Goal: Find contact information: Find contact information

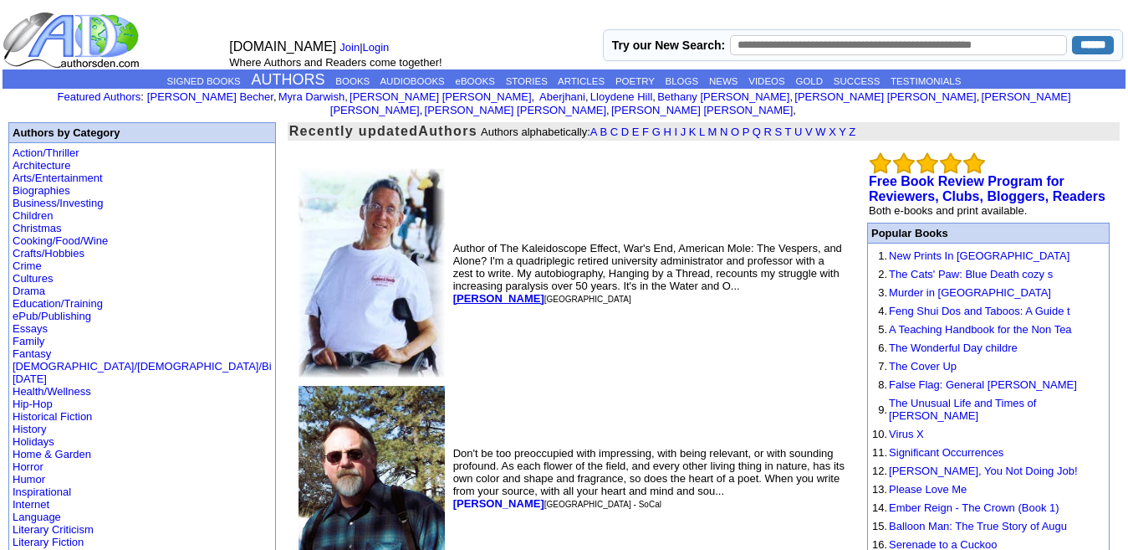
click at [453, 292] on b "[PERSON_NAME]" at bounding box center [498, 298] width 91 height 13
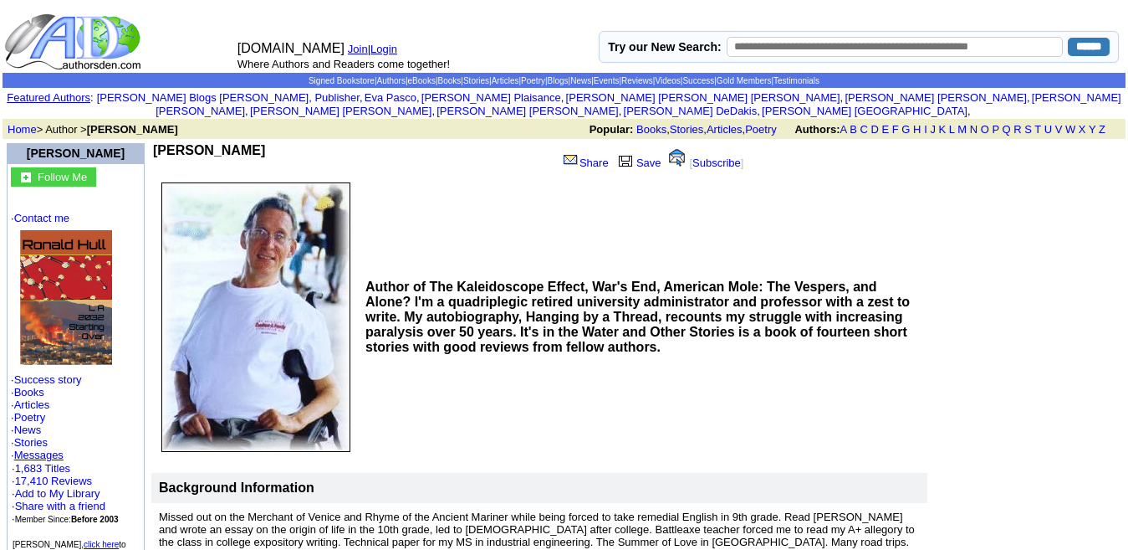
click at [33, 146] on font "[PERSON_NAME]" at bounding box center [76, 152] width 98 height 13
click at [101, 146] on font "Ronald W. Hull" at bounding box center [76, 152] width 98 height 13
drag, startPoint x: 136, startPoint y: 141, endPoint x: 18, endPoint y: 148, distance: 118.1
click at [18, 148] on td "[PERSON_NAME]" at bounding box center [76, 153] width 138 height 20
click at [169, 207] on img at bounding box center [255, 316] width 189 height 269
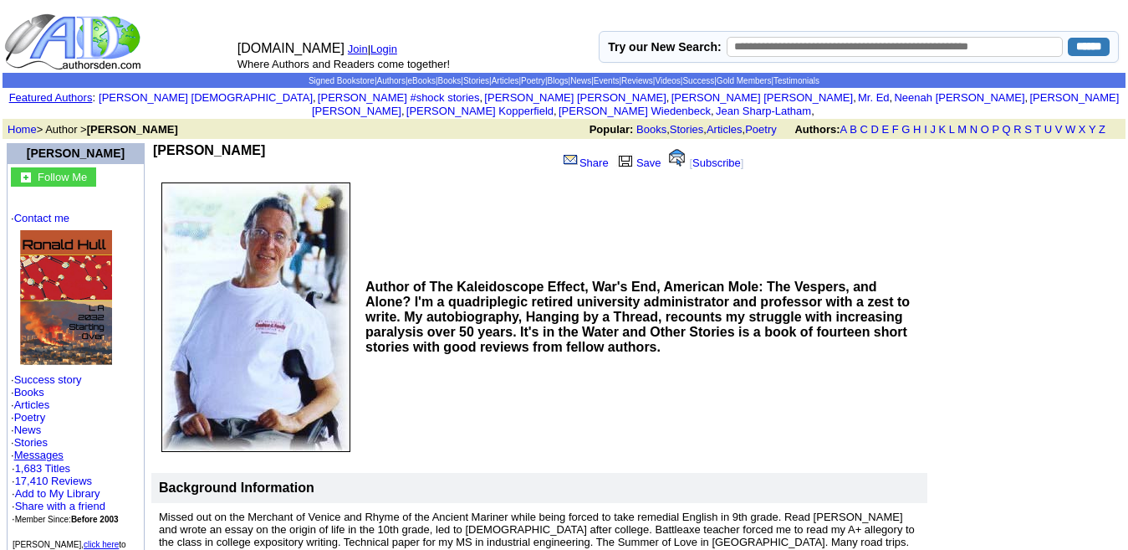
click at [132, 187] on p "Follow Me · Contact me · Success story · Books · Articles · Poetry · News · Sto…" at bounding box center [76, 368] width 130 height 402
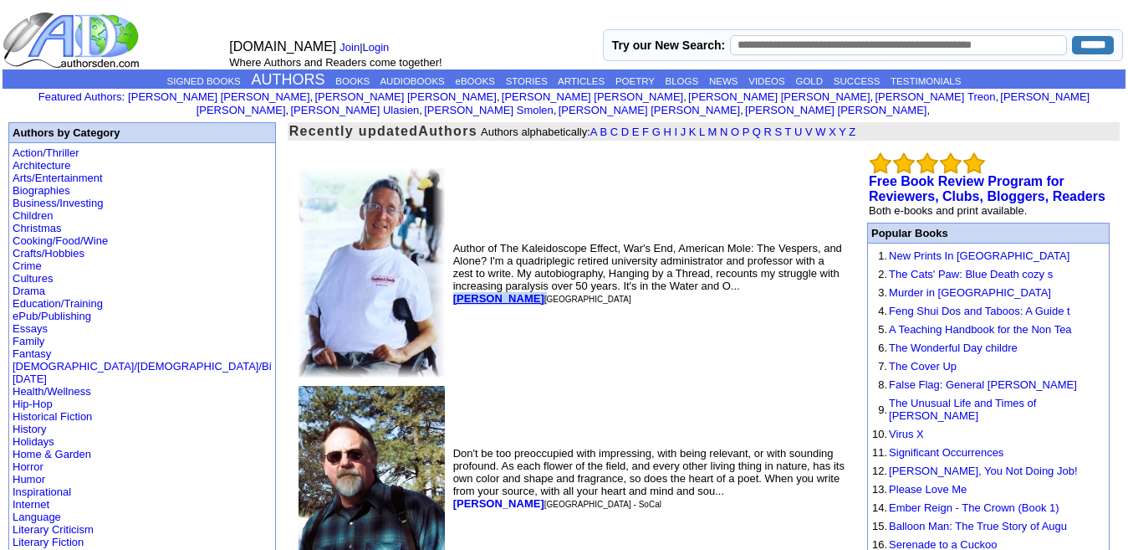
drag, startPoint x: 381, startPoint y: 277, endPoint x: 322, endPoint y: 278, distance: 59.4
click at [453, 292] on font "[PERSON_NAME]" at bounding box center [542, 298] width 178 height 13
click at [450, 329] on td "Author of The Kaleidoscope Effect, War's End, American Mole: The Vespers, and A…" at bounding box center [650, 273] width 400 height 216
drag, startPoint x: 381, startPoint y: 274, endPoint x: 318, endPoint y: 286, distance: 64.8
click at [450, 286] on td "Author of The Kaleidoscope Effect, War's End, American Mole: The Vespers, and A…" at bounding box center [650, 273] width 400 height 216
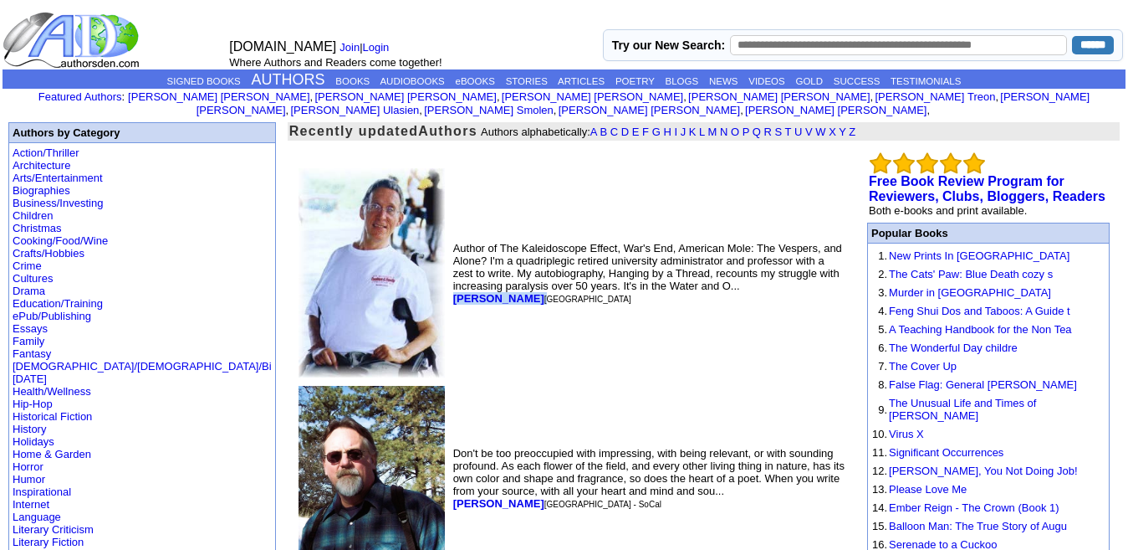
copy font "[PERSON_NAME]"
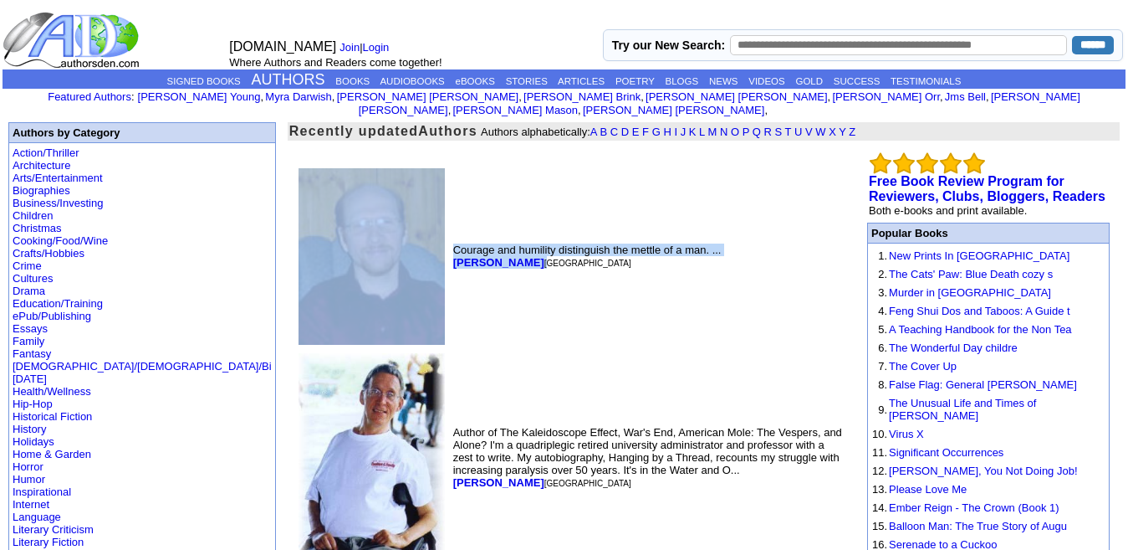
drag, startPoint x: 315, startPoint y: 248, endPoint x: 410, endPoint y: 257, distance: 95.8
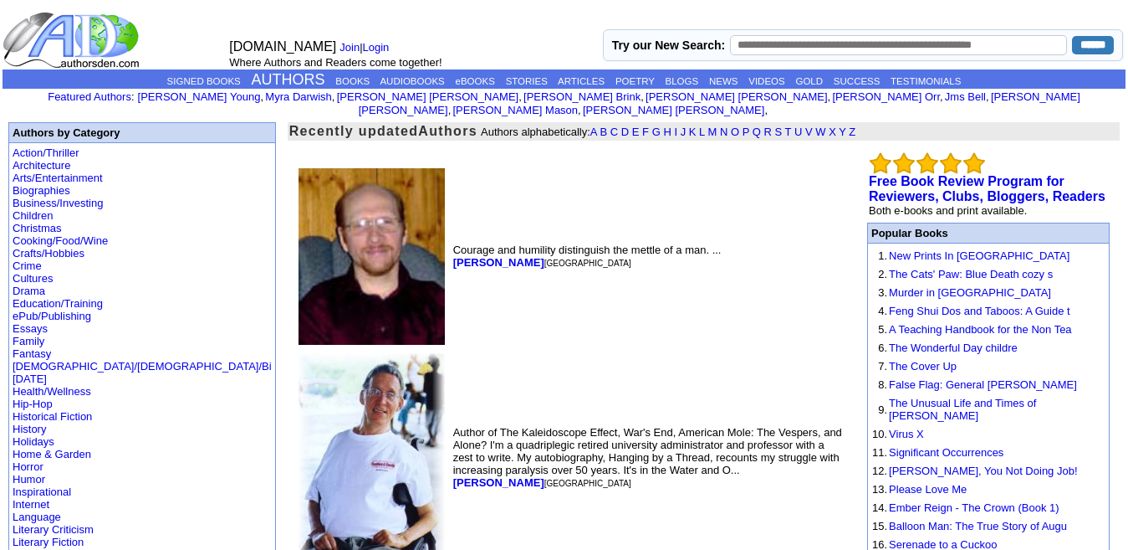
click at [450, 264] on td "Courage and humility distinguish the mettle of a man. ... Bruce Humphrey Round …" at bounding box center [650, 256] width 400 height 183
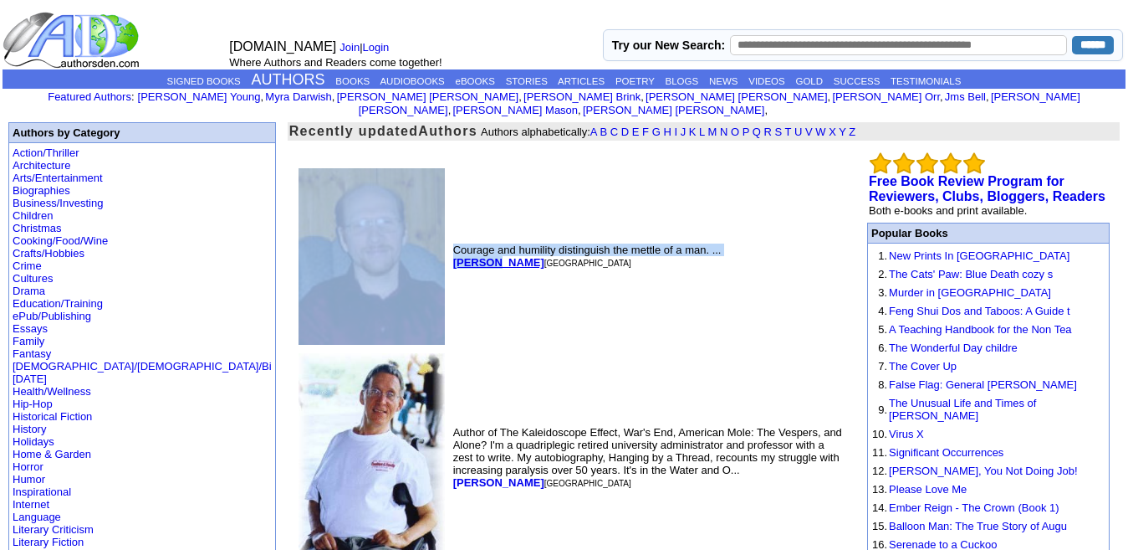
drag, startPoint x: 311, startPoint y: 245, endPoint x: 366, endPoint y: 250, distance: 54.6
click at [366, 250] on tr "Courage and humility distinguish the mettle of a man. ... Bruce Humphrey Round …" at bounding box center [572, 256] width 555 height 183
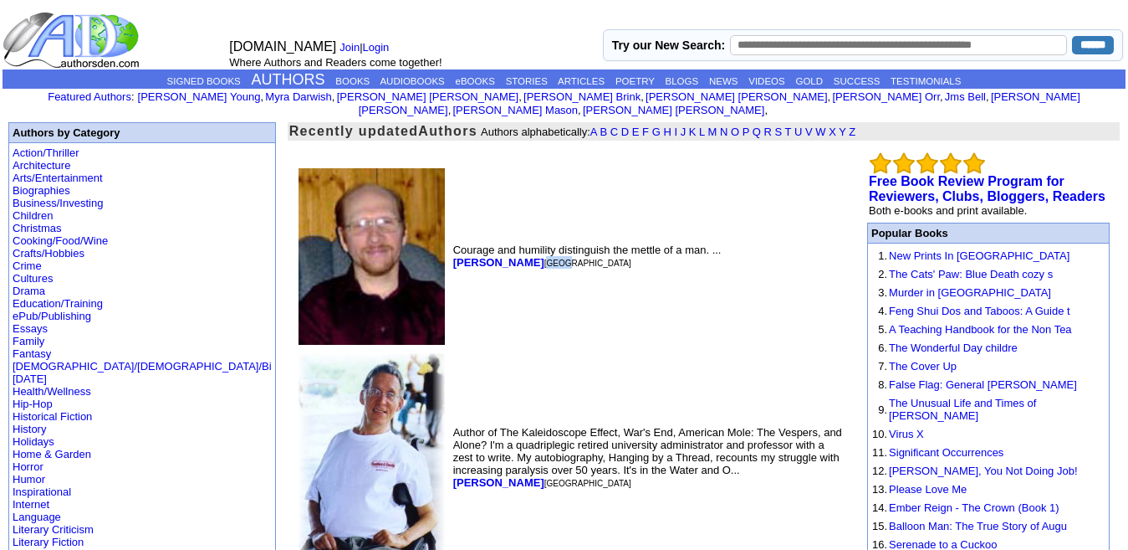
drag, startPoint x: 432, startPoint y: 258, endPoint x: 413, endPoint y: 253, distance: 19.1
click at [450, 253] on td "Courage and humility distinguish the mettle of a man. ... Bruce Humphrey Round …" at bounding box center [650, 256] width 400 height 183
drag, startPoint x: 407, startPoint y: 246, endPoint x: 320, endPoint y: 253, distance: 87.3
click at [453, 256] on font "Bruce Humphrey Round Lake Beach" at bounding box center [542, 262] width 178 height 13
copy b "Bruce Humphrey"
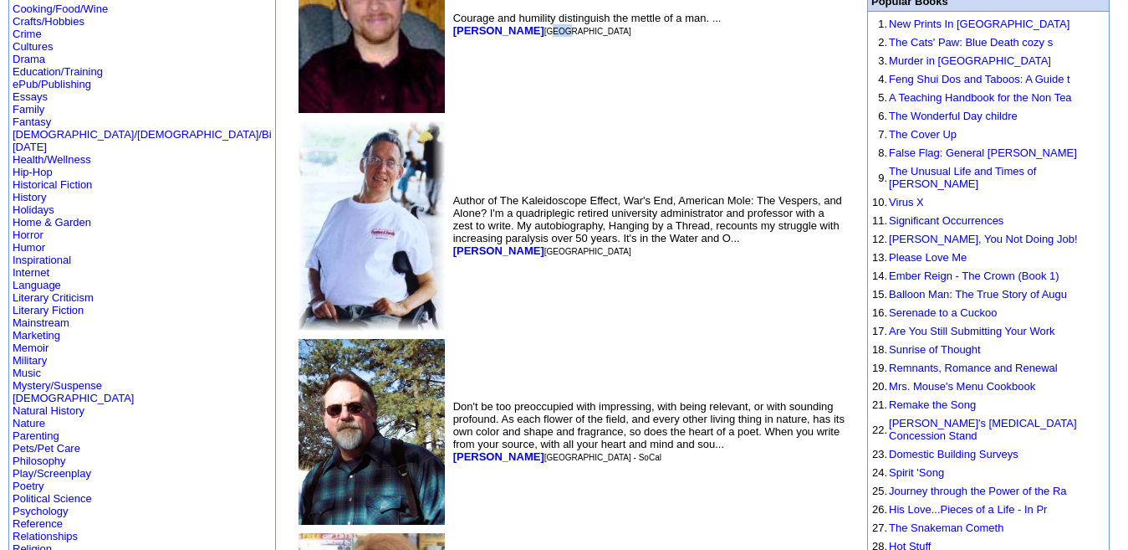
scroll to position [349, 0]
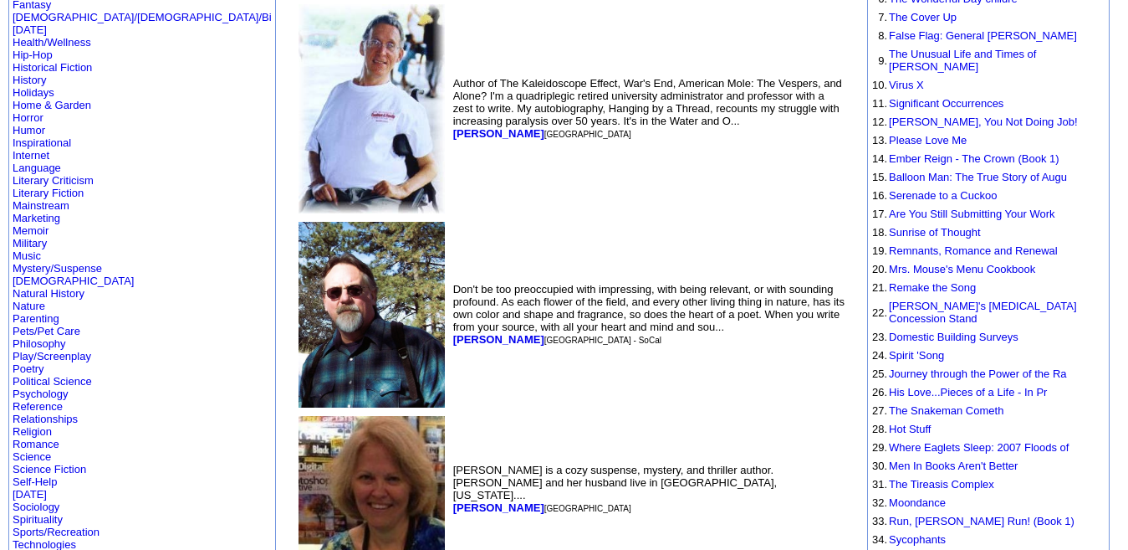
drag, startPoint x: 418, startPoint y: 306, endPoint x: 315, endPoint y: 311, distance: 103.0
copy b "Richard Cederberg"
copy b "[PERSON_NAME]"
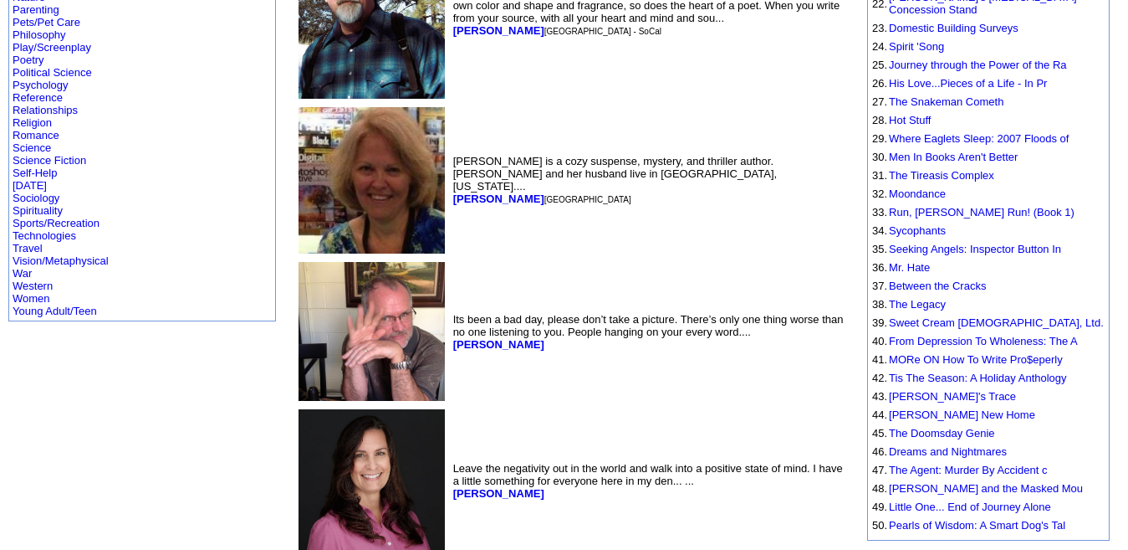
scroll to position [658, 0]
drag, startPoint x: 381, startPoint y: 152, endPoint x: 320, endPoint y: 163, distance: 62.0
click at [450, 163] on td "Riley Blake is a cozy suspense, mystery, and thriller author. Riley and her hus…" at bounding box center [650, 179] width 400 height 153
copy font "Riley Blake"
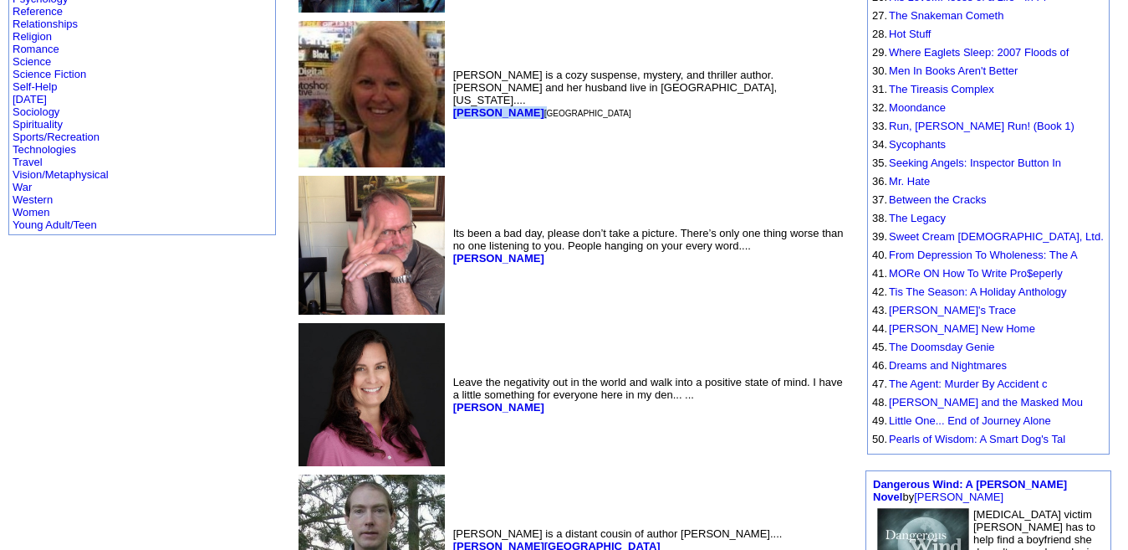
scroll to position [744, 0]
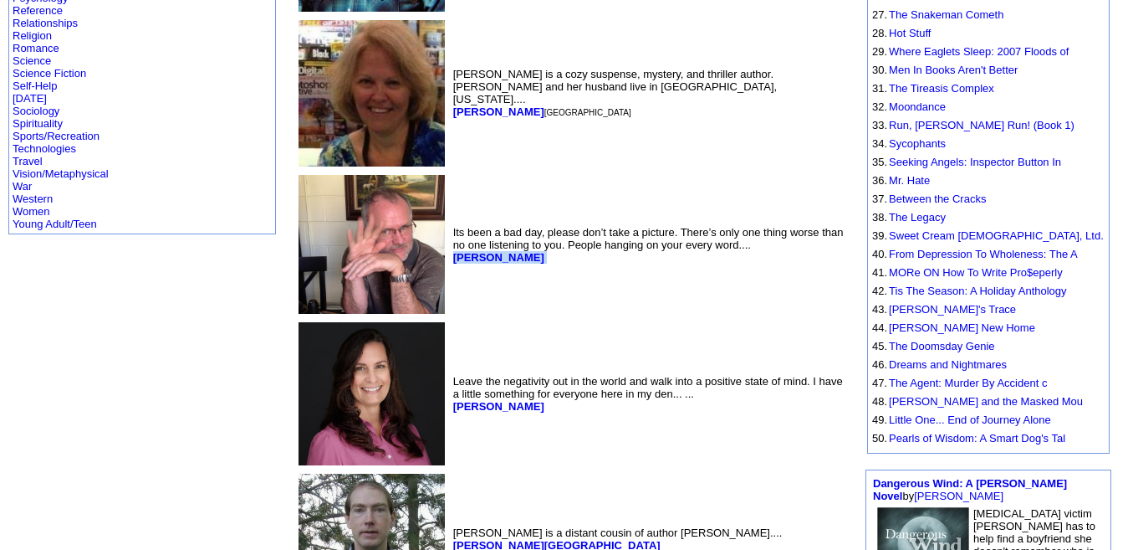
drag, startPoint x: 388, startPoint y: 217, endPoint x: 318, endPoint y: 233, distance: 72.0
click at [450, 233] on td "Its been a bad day, please don’t take a picture. There’s only one thing worse t…" at bounding box center [650, 244] width 400 height 146
copy font "[PERSON_NAME]"
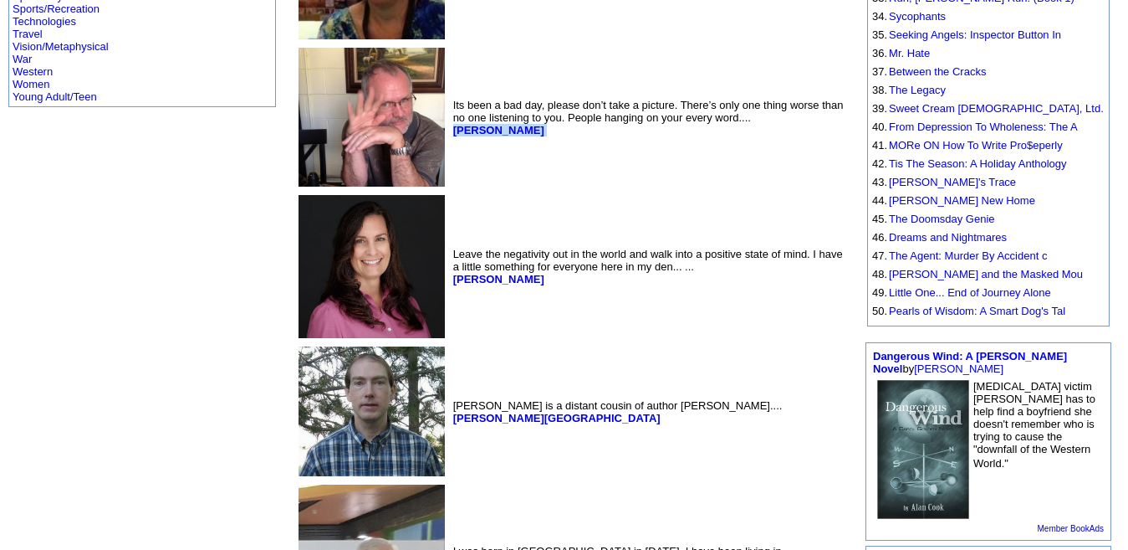
scroll to position [872, 0]
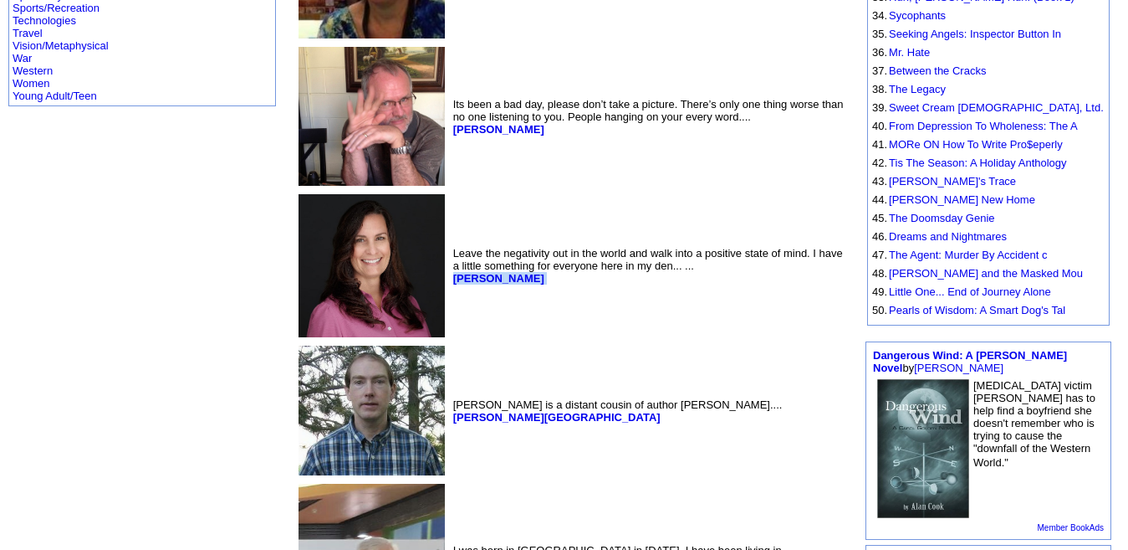
drag, startPoint x: 393, startPoint y: 243, endPoint x: 318, endPoint y: 244, distance: 75.3
click at [450, 244] on td "Leave the negativity out in the world and walk into a positive state of mind. I…" at bounding box center [650, 266] width 400 height 150
copy font "[PERSON_NAME]"
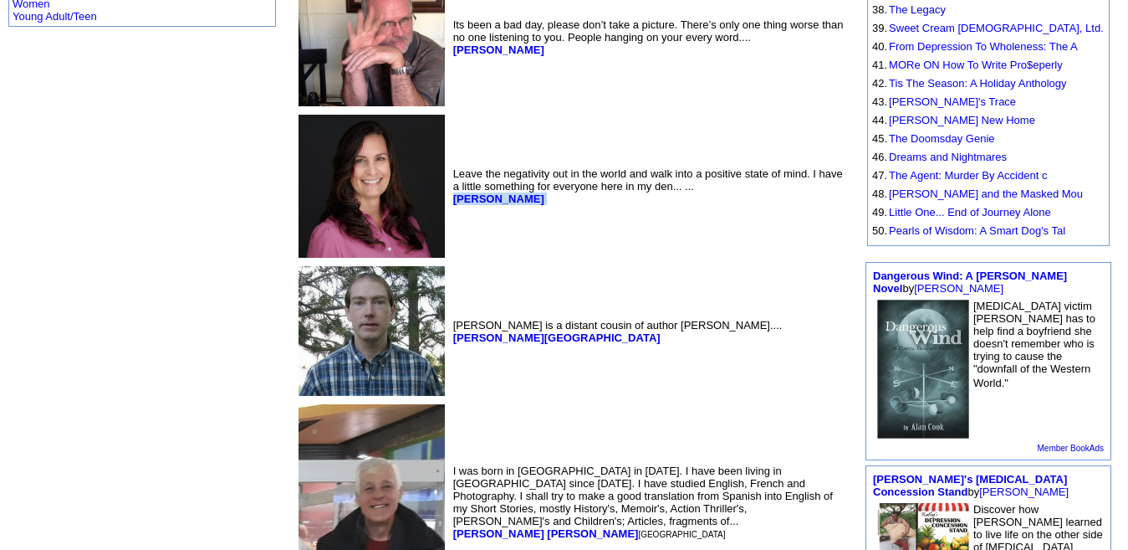
scroll to position [953, 0]
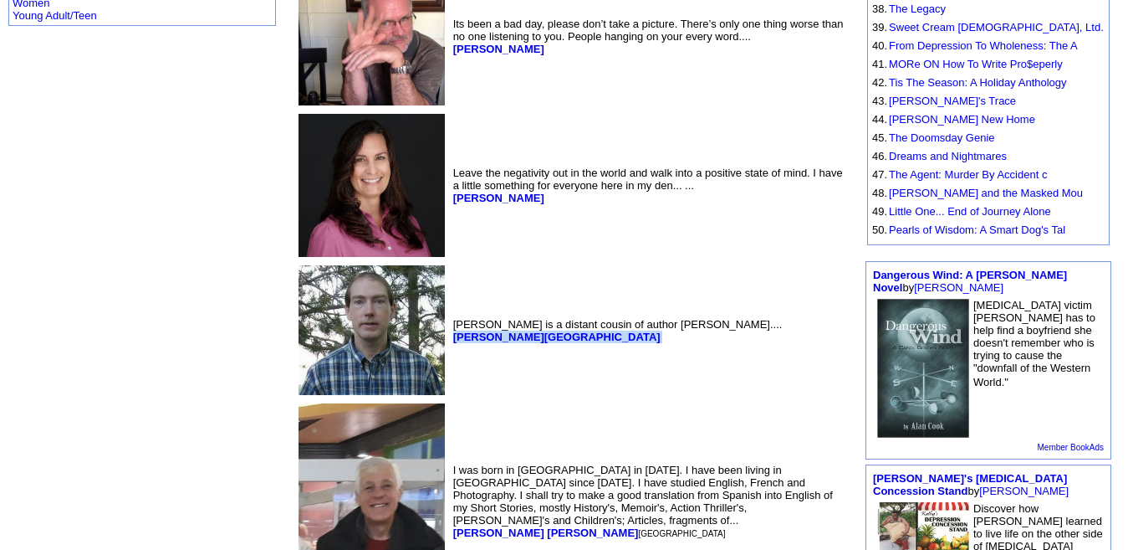
drag, startPoint x: 398, startPoint y: 302, endPoint x: 318, endPoint y: 311, distance: 80.8
click at [450, 311] on td "Boyd Thomas London is a distant cousin of author Jack London.... Boyd London" at bounding box center [650, 330] width 400 height 136
copy font "Boyd London"
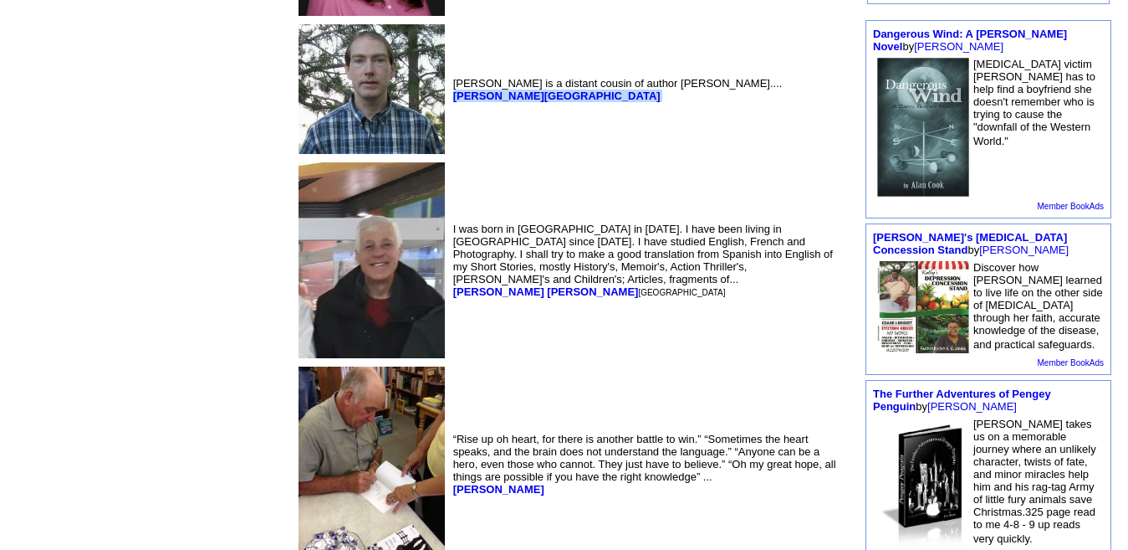
scroll to position [1205, 0]
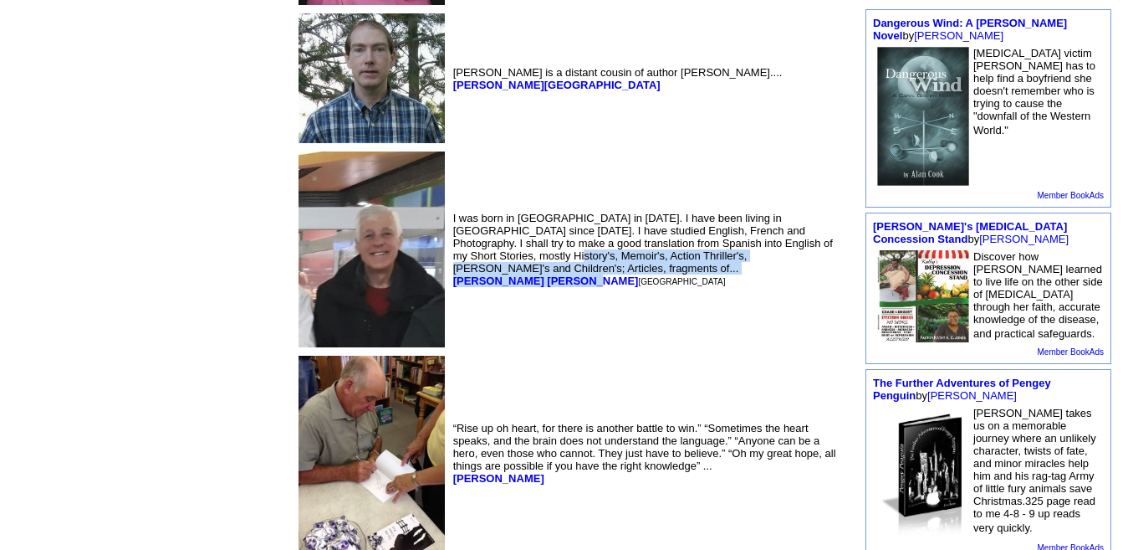
drag, startPoint x: 445, startPoint y: 224, endPoint x: 444, endPoint y: 246, distance: 21.8
click at [450, 246] on td "I was born in Ourense in 1958. I have been living in Madrid since 1964. I have …" at bounding box center [650, 249] width 400 height 202
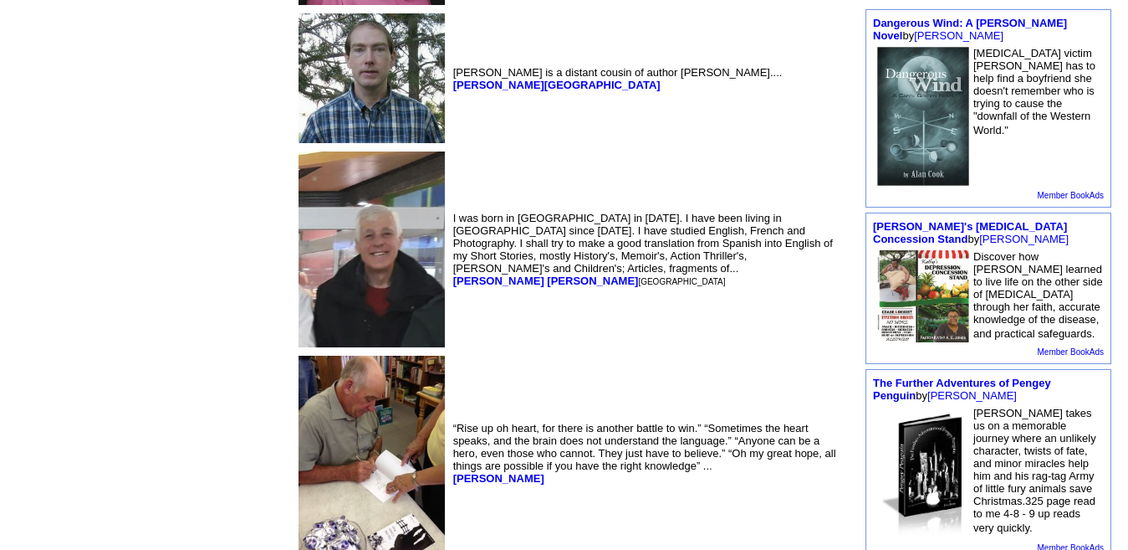
click at [465, 248] on td "I was born in Ourense in 1958. I have been living in Madrid since 1964. I have …" at bounding box center [650, 249] width 400 height 202
click at [453, 274] on b "[PERSON_NAME] [PERSON_NAME]" at bounding box center [546, 280] width 186 height 13
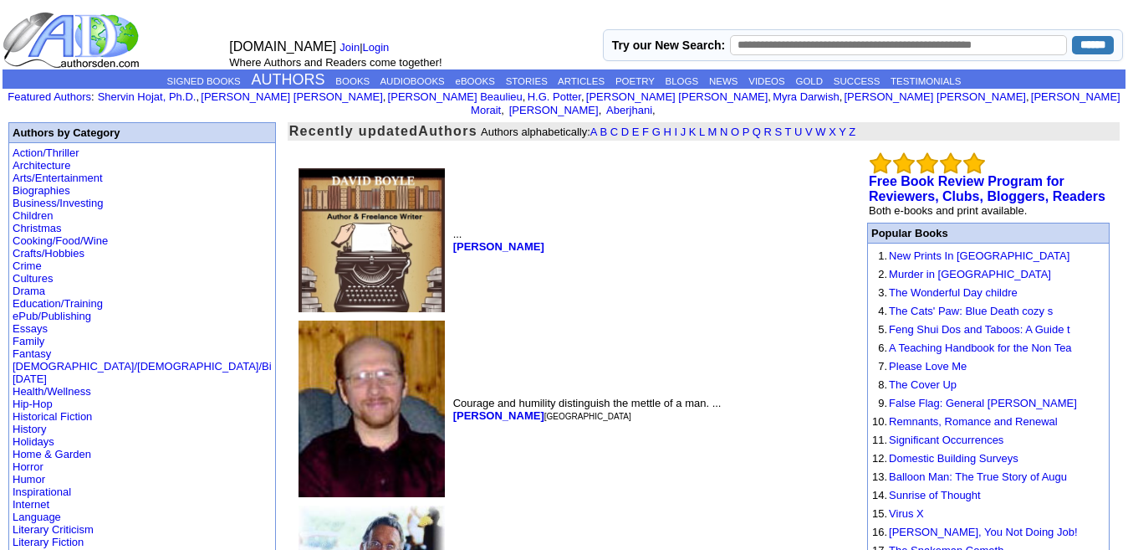
scroll to position [1, 0]
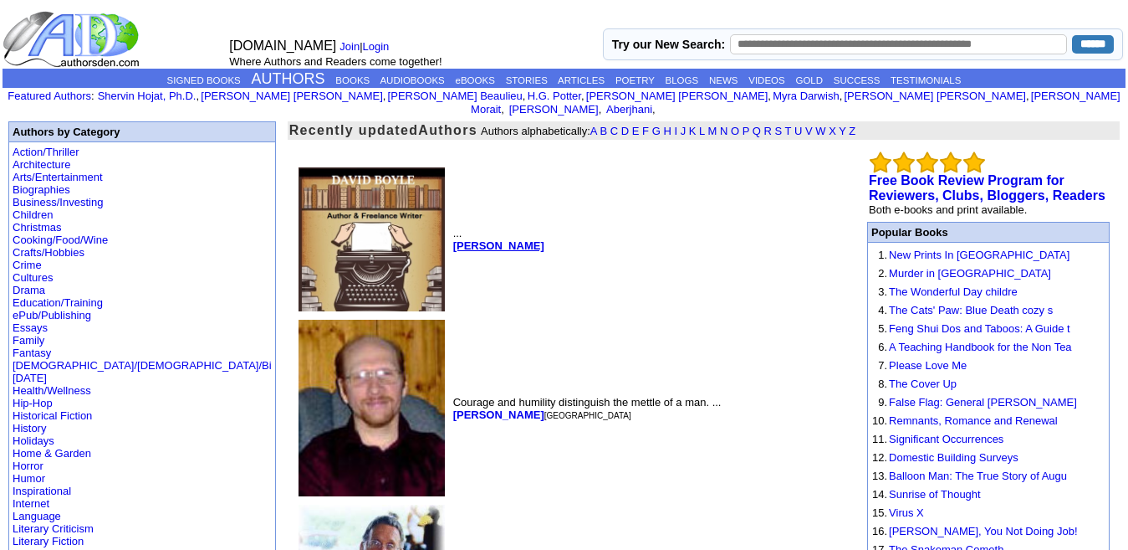
click at [453, 239] on b "David Boyle" at bounding box center [498, 245] width 91 height 13
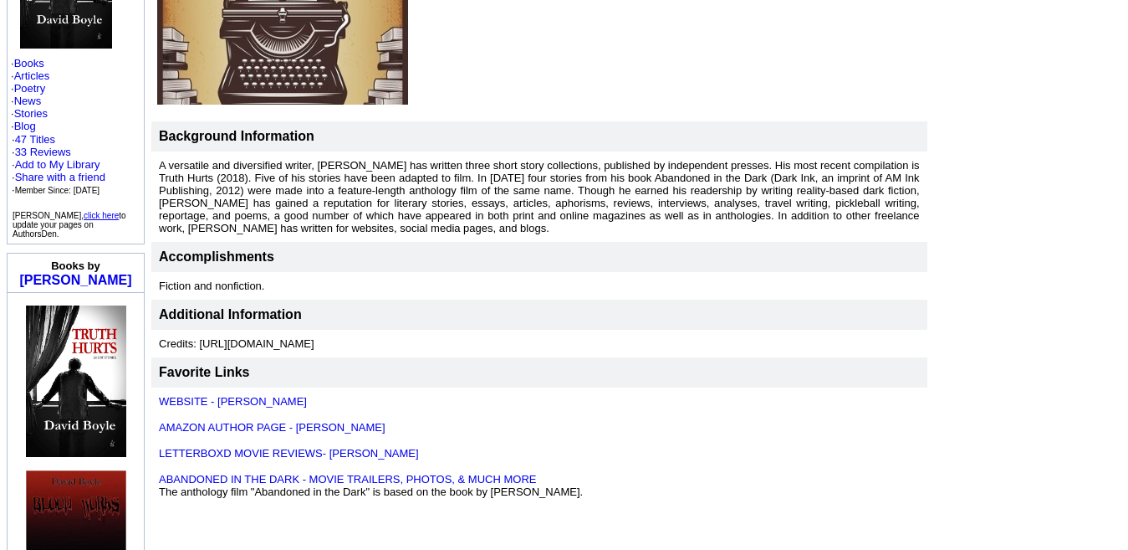
scroll to position [298, 0]
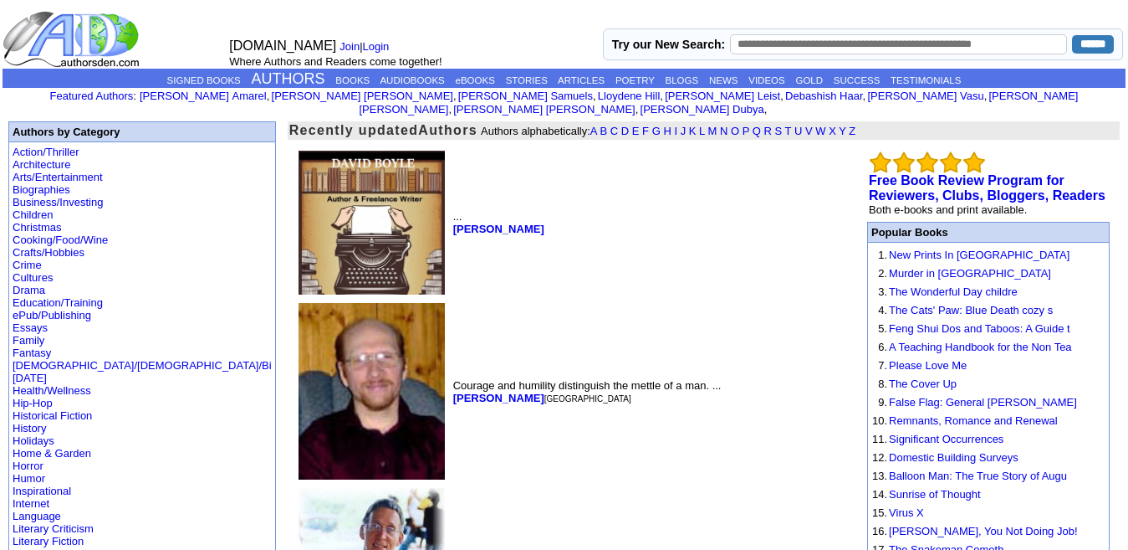
scroll to position [1, 0]
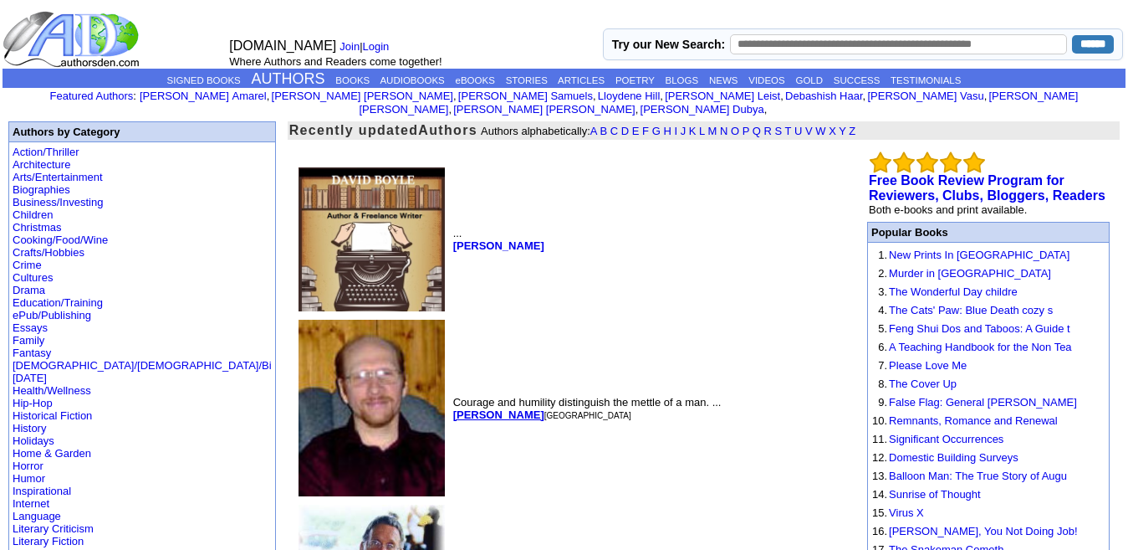
click at [453, 408] on b "[PERSON_NAME]" at bounding box center [498, 414] width 91 height 13
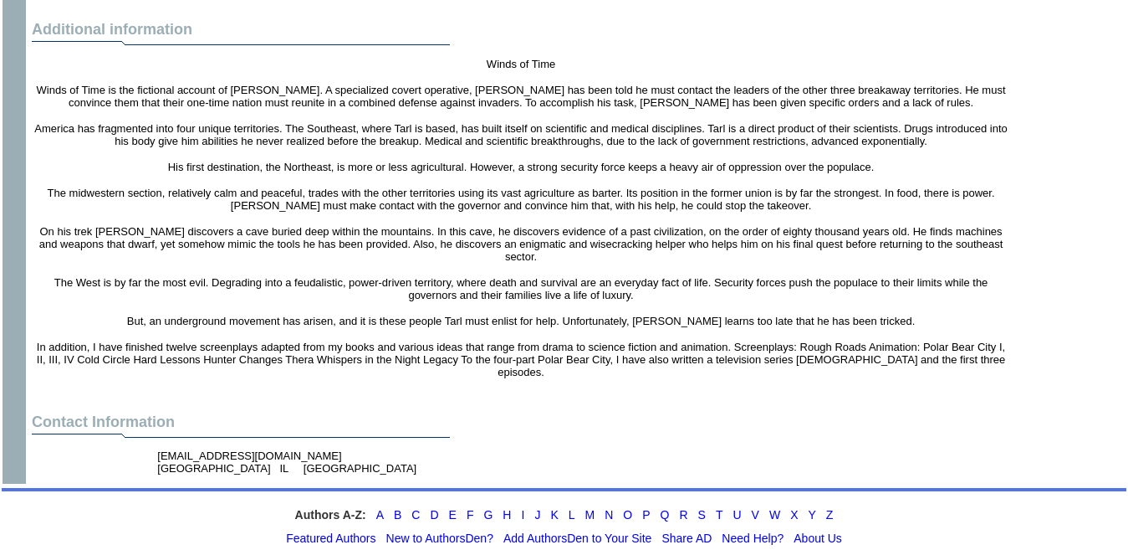
scroll to position [2702, 0]
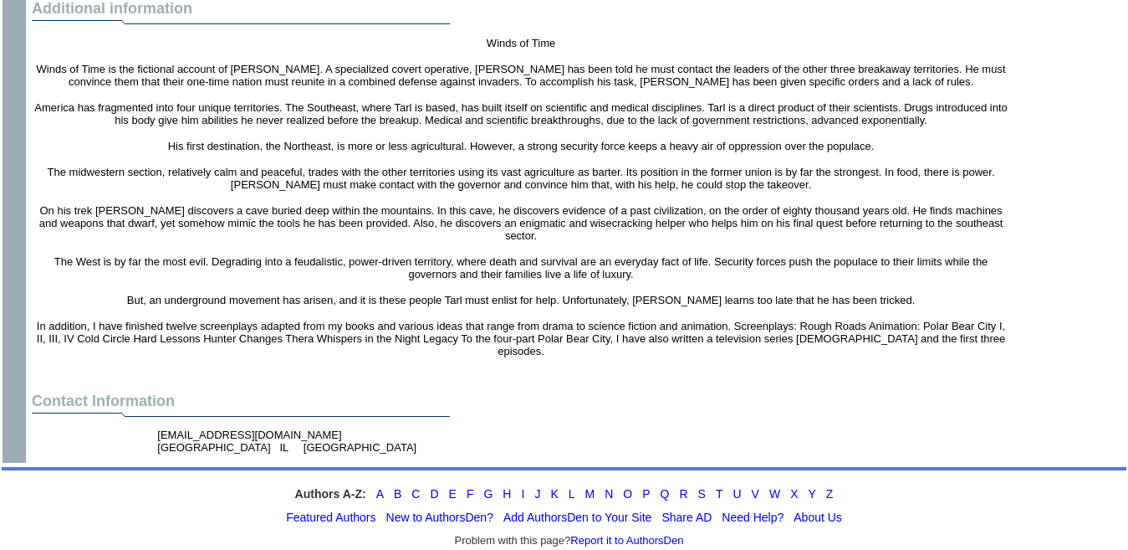
drag, startPoint x: 285, startPoint y: 391, endPoint x: 156, endPoint y: 393, distance: 128.8
click at [156, 425] on td "[EMAIL_ADDRESS][DOMAIN_NAME] [GEOGRAPHIC_DATA] IL [GEOGRAPHIC_DATA]" at bounding box center [337, 441] width 367 height 32
copy font "[EMAIL_ADDRESS][DOMAIN_NAME]"
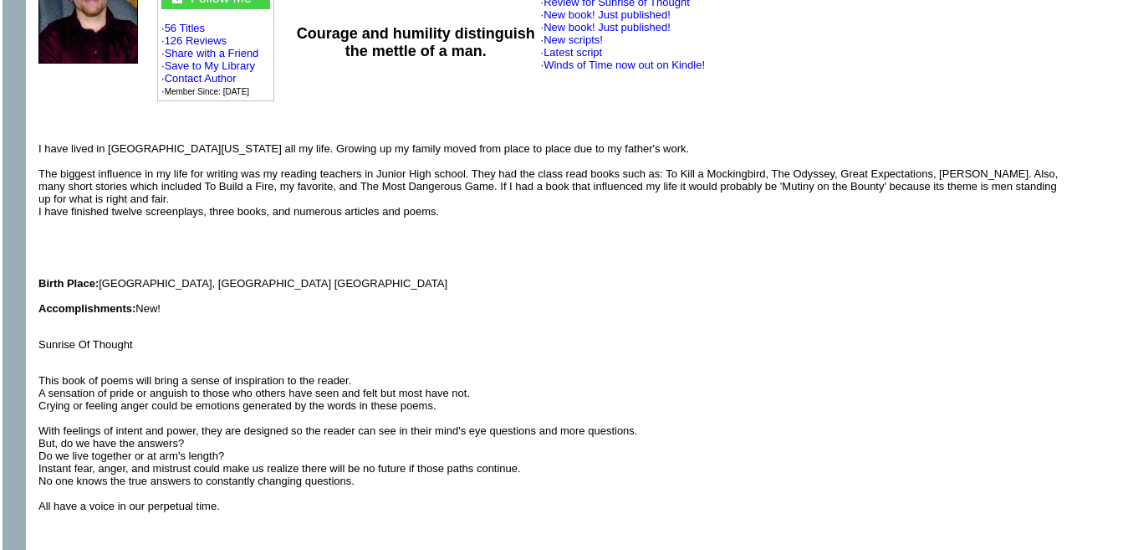
scroll to position [0, 0]
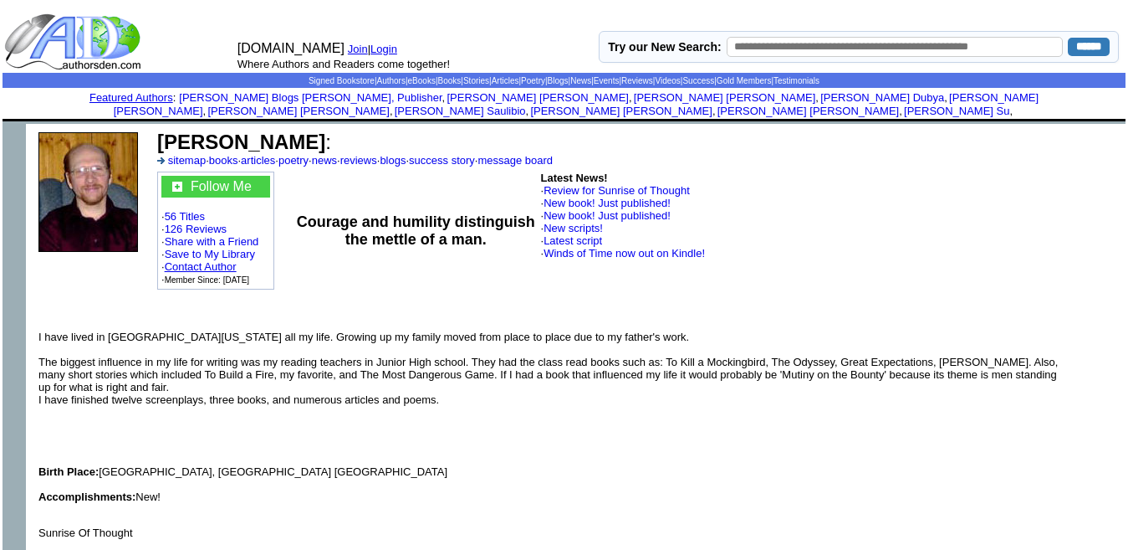
click at [216, 260] on link "Contact Author" at bounding box center [201, 266] width 72 height 13
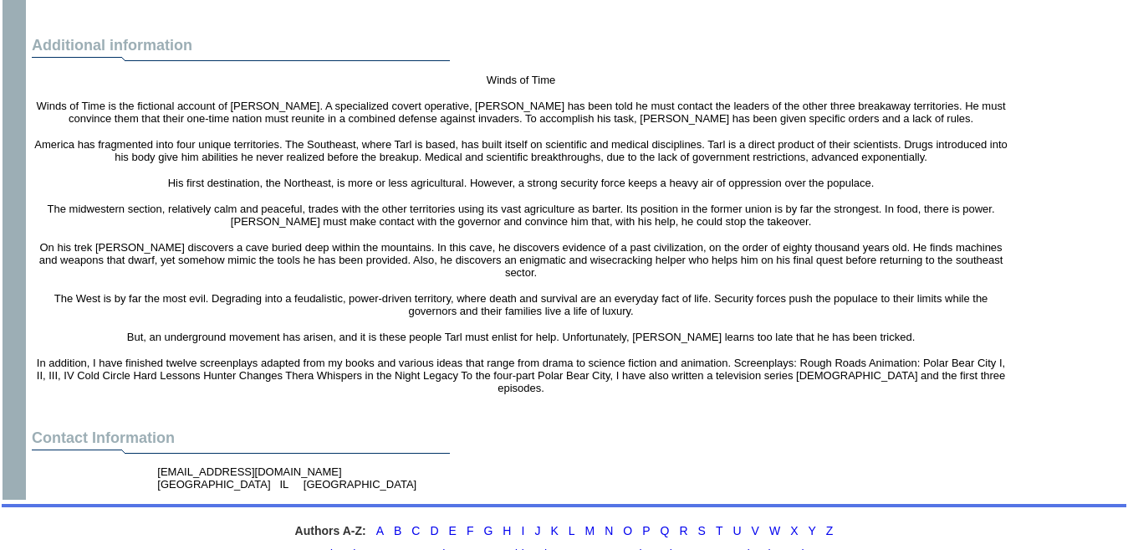
scroll to position [2666, 0]
click at [343, 4] on td "Additional information" at bounding box center [520, 36] width 985 height 67
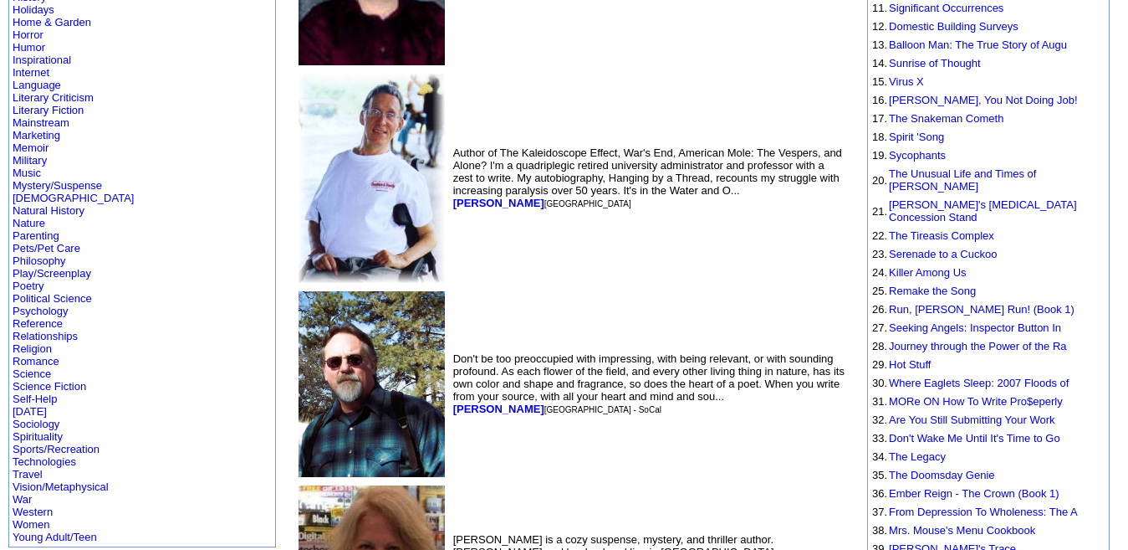
scroll to position [431, 0]
click at [453, 197] on b "Ronald Hull" at bounding box center [498, 203] width 91 height 13
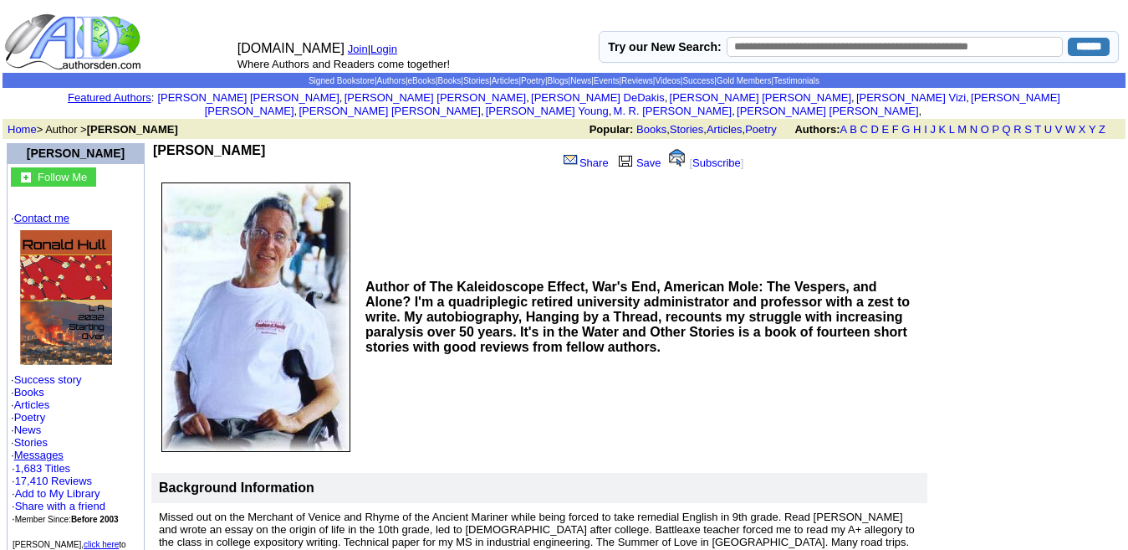
click at [45, 212] on link "Contact me" at bounding box center [41, 218] width 55 height 13
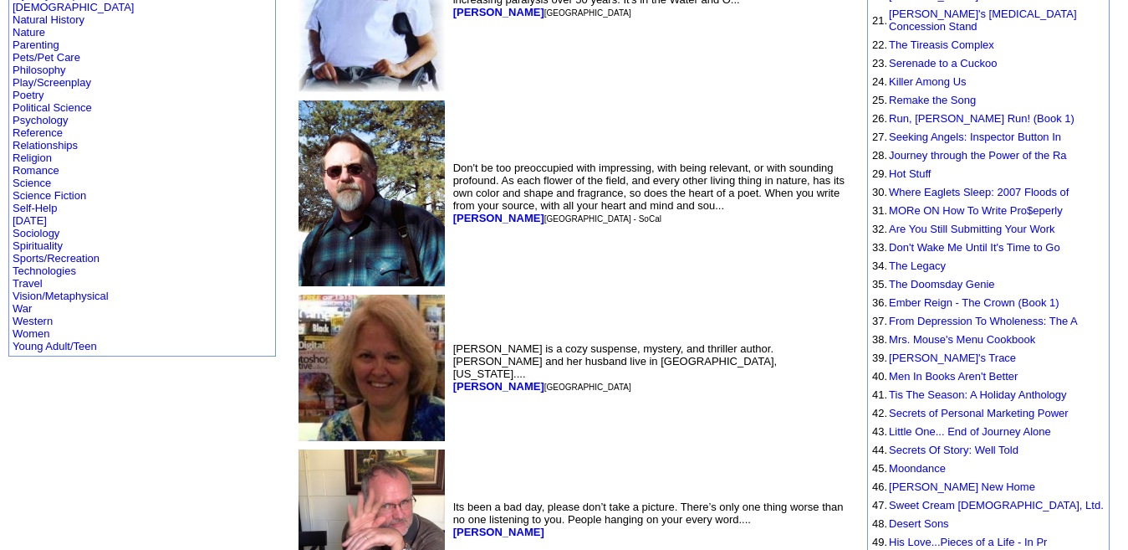
scroll to position [623, 0]
click at [453, 211] on b "Richard Cederberg" at bounding box center [498, 217] width 91 height 13
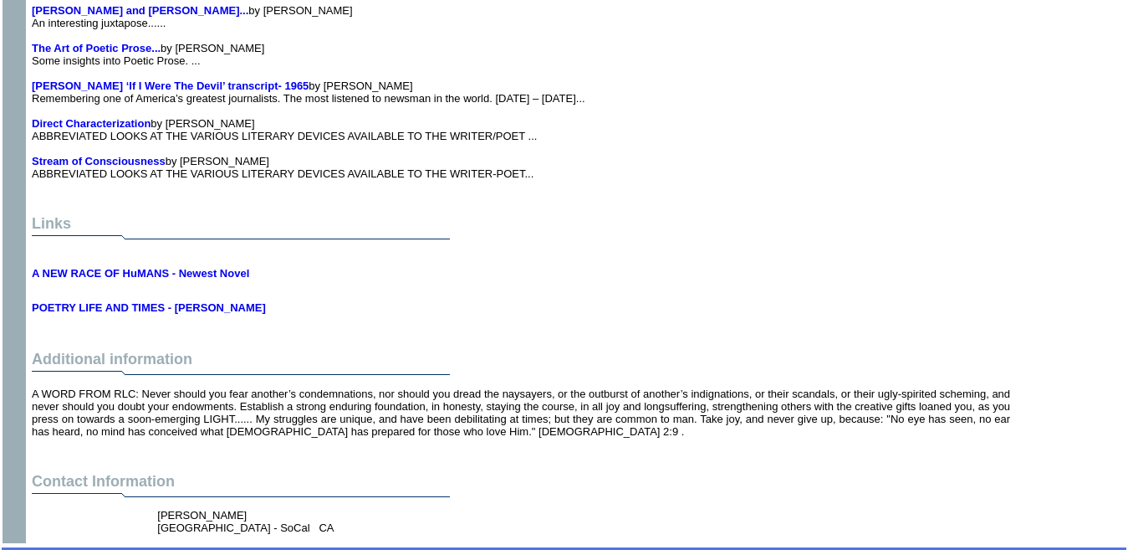
scroll to position [3852, 0]
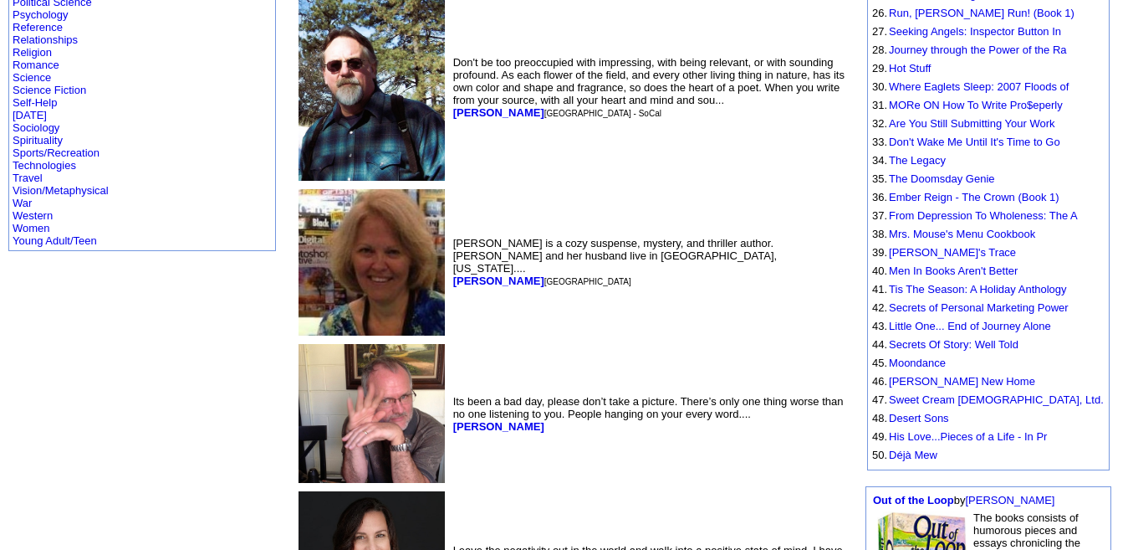
scroll to position [733, 0]
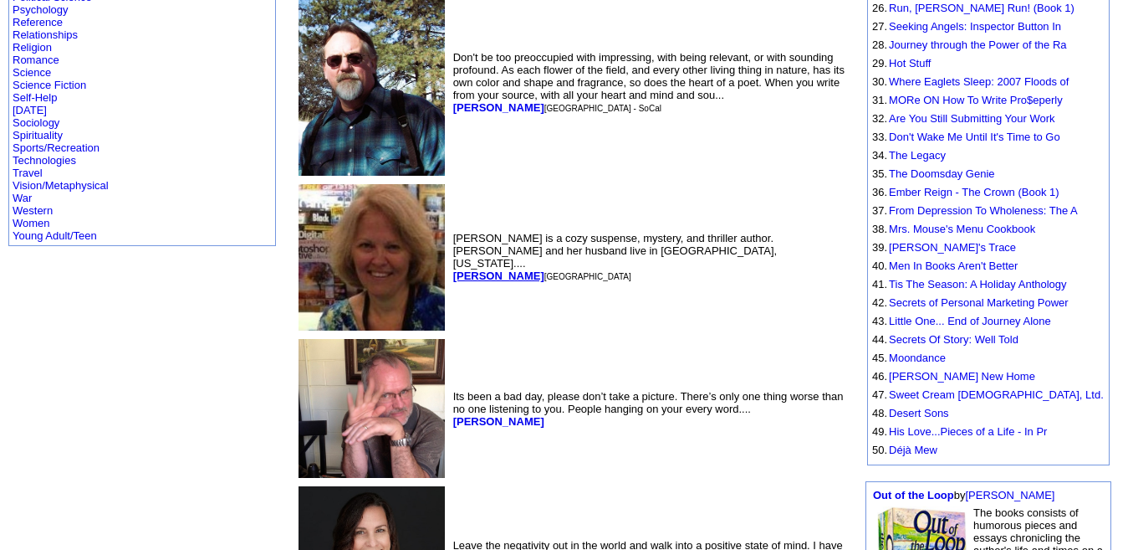
click at [453, 269] on b "[PERSON_NAME]" at bounding box center [498, 275] width 91 height 13
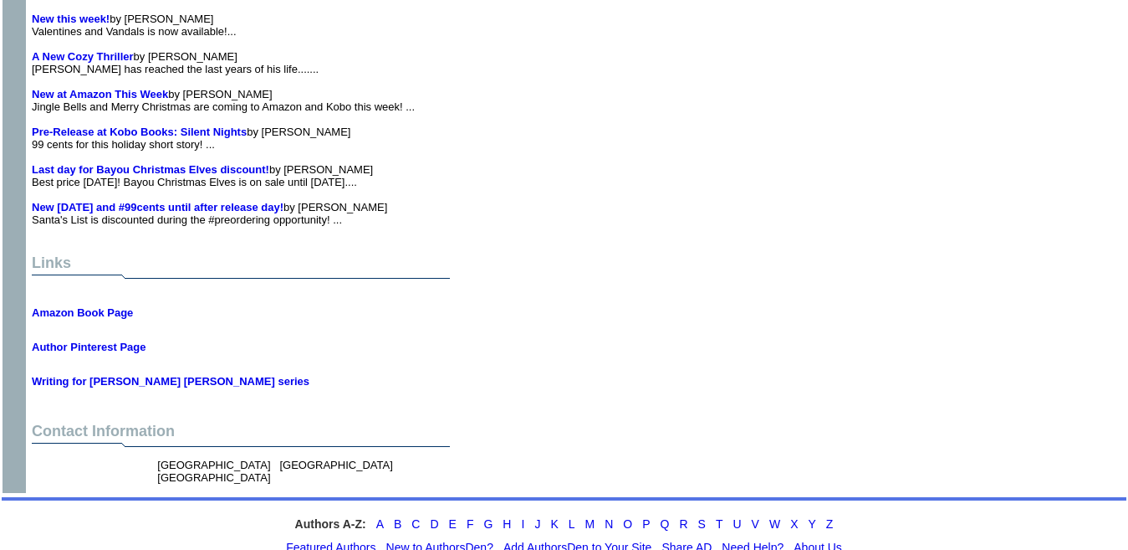
scroll to position [9175, 0]
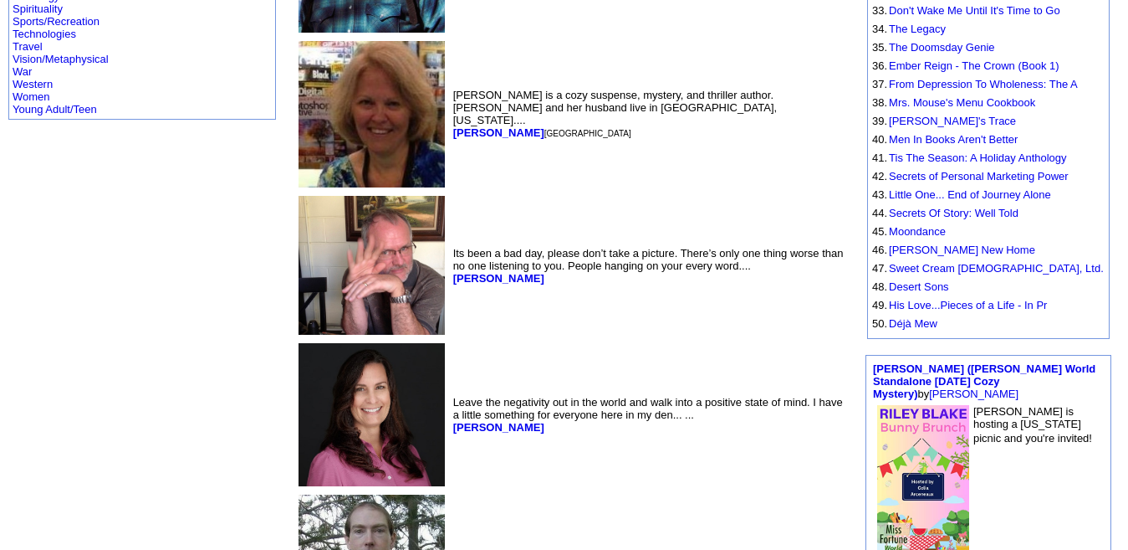
scroll to position [894, 0]
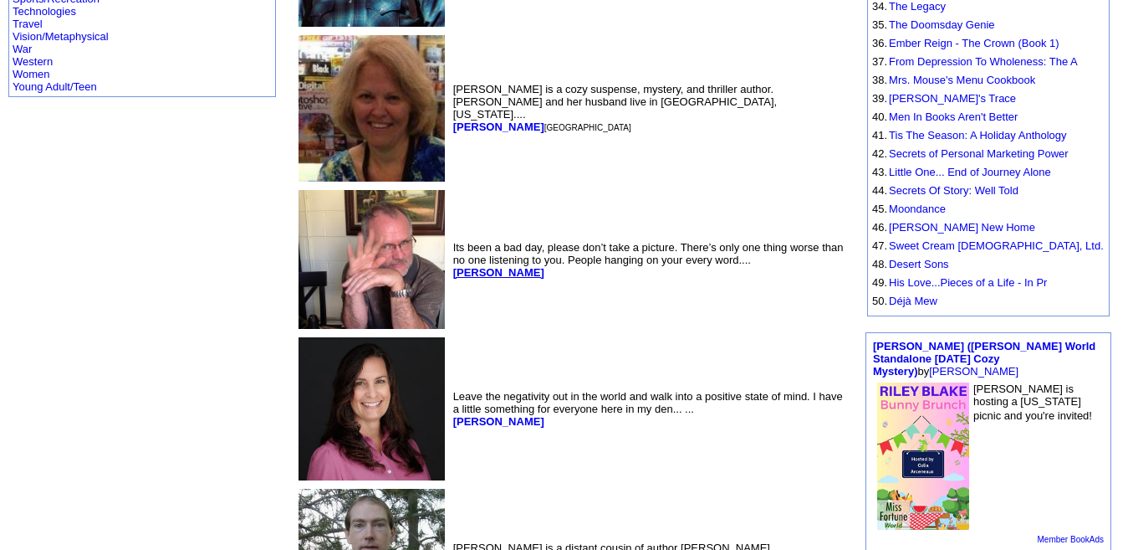
click at [453, 266] on b "[PERSON_NAME]" at bounding box center [498, 272] width 91 height 13
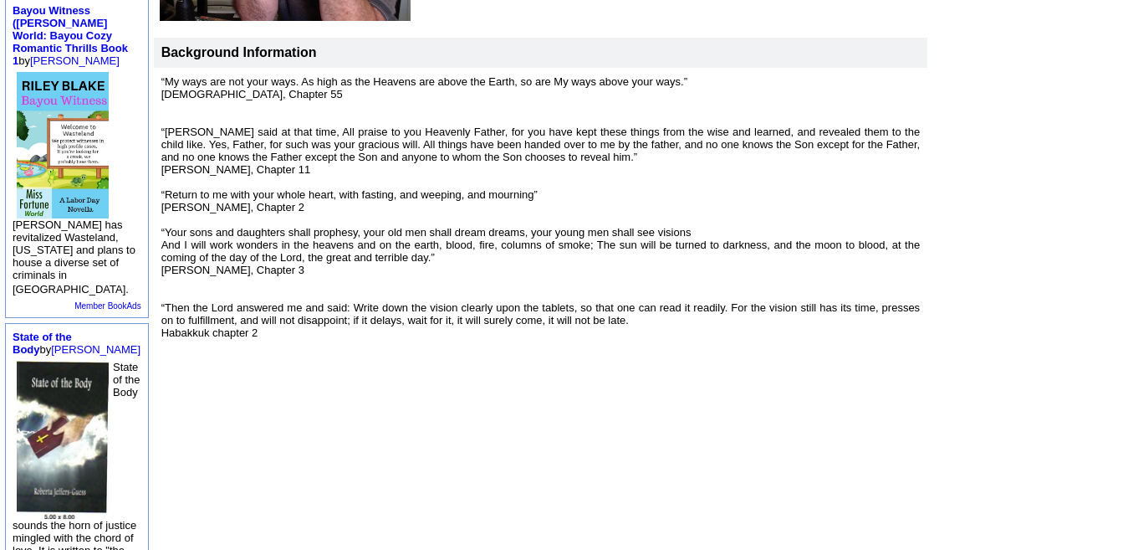
scroll to position [639, 0]
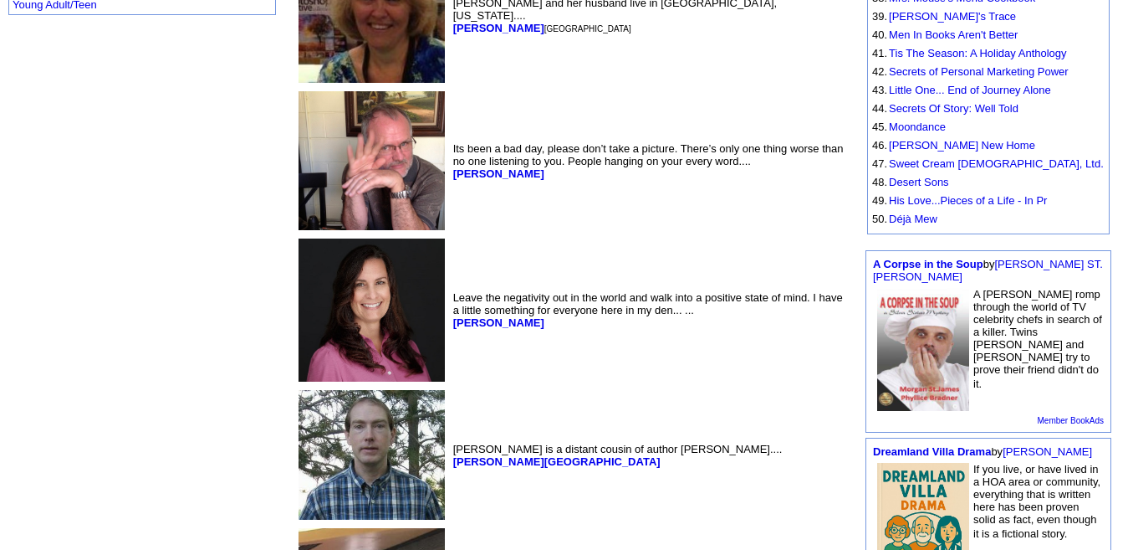
scroll to position [966, 0]
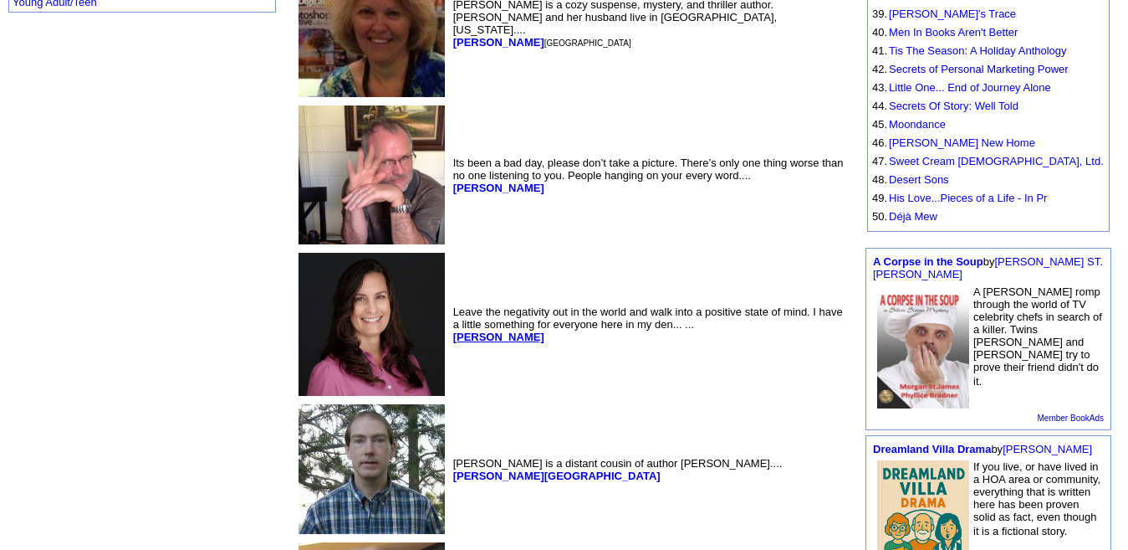
click at [453, 330] on b "[PERSON_NAME]" at bounding box center [498, 336] width 91 height 13
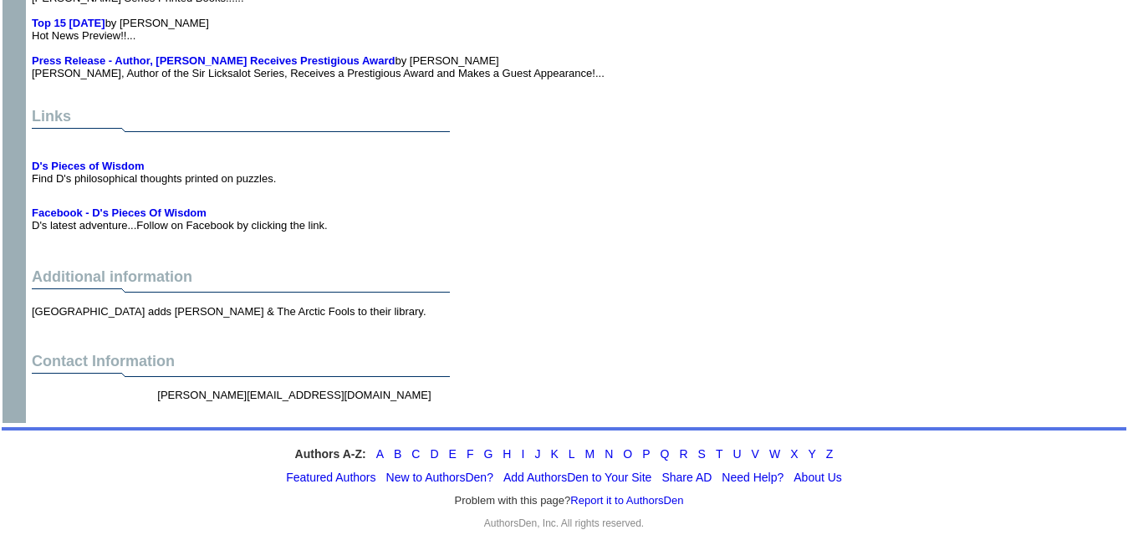
scroll to position [3096, 58]
drag, startPoint x: 233, startPoint y: 382, endPoint x: 100, endPoint y: 386, distance: 133.0
click at [100, 386] on center "darlene@dlcarroll.com" at bounding box center [521, 402] width 979 height 32
copy center "darlene@dlcarroll.com"
click at [409, 142] on td "D's Pieces of Wisdom Find D's philosophical thoughts printed on puzzles." at bounding box center [520, 165] width 985 height 47
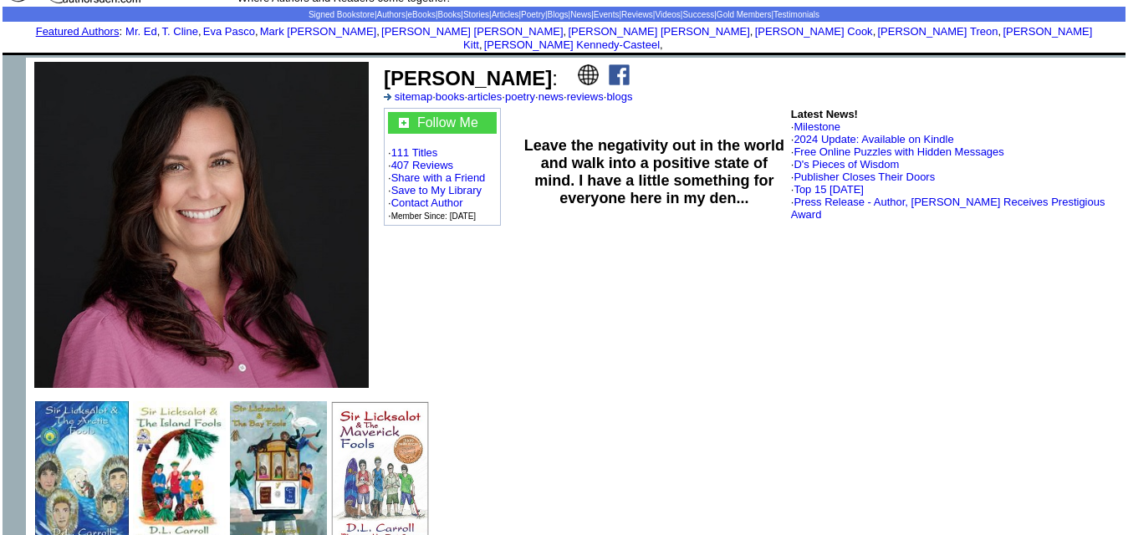
scroll to position [65, 0]
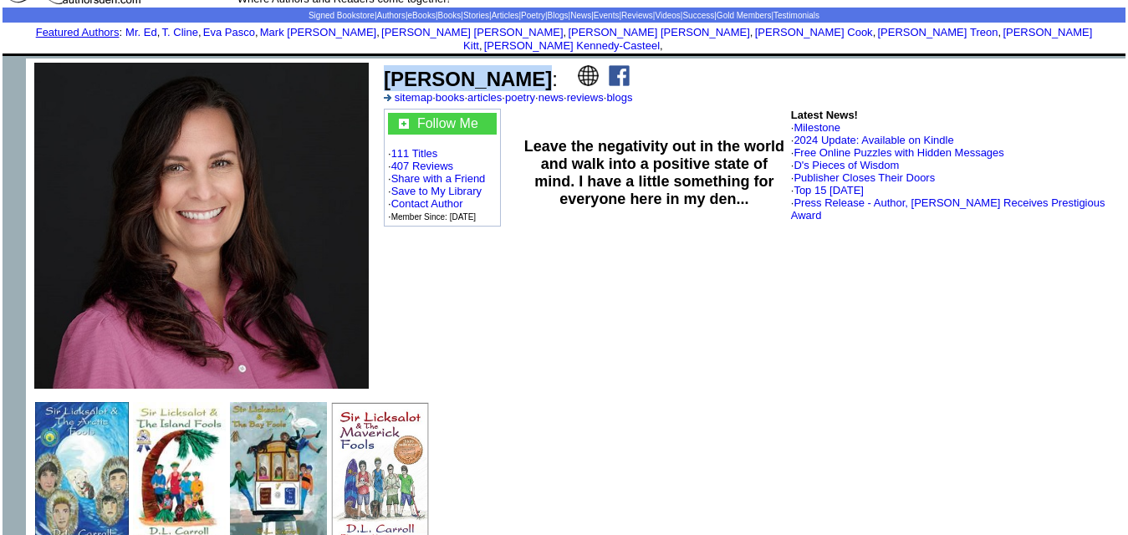
drag, startPoint x: 493, startPoint y: 68, endPoint x: 386, endPoint y: 54, distance: 107.2
click at [386, 63] on td "D.L. Carroll : sitemap · books · articles · poetry · news · reviews · blogs" at bounding box center [751, 84] width 740 height 43
copy b "D.L. Carroll"
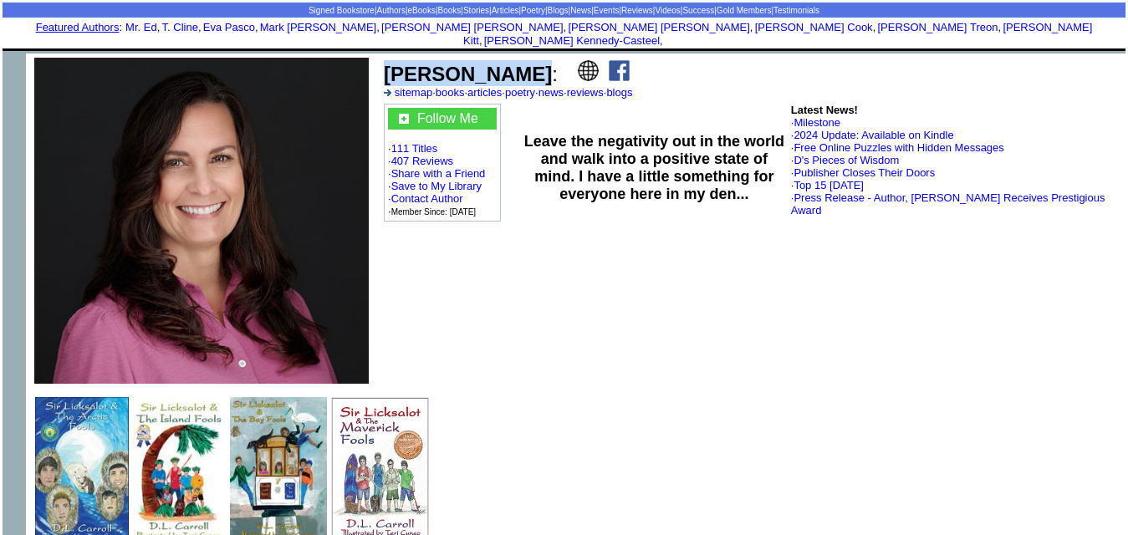
scroll to position [71, 0]
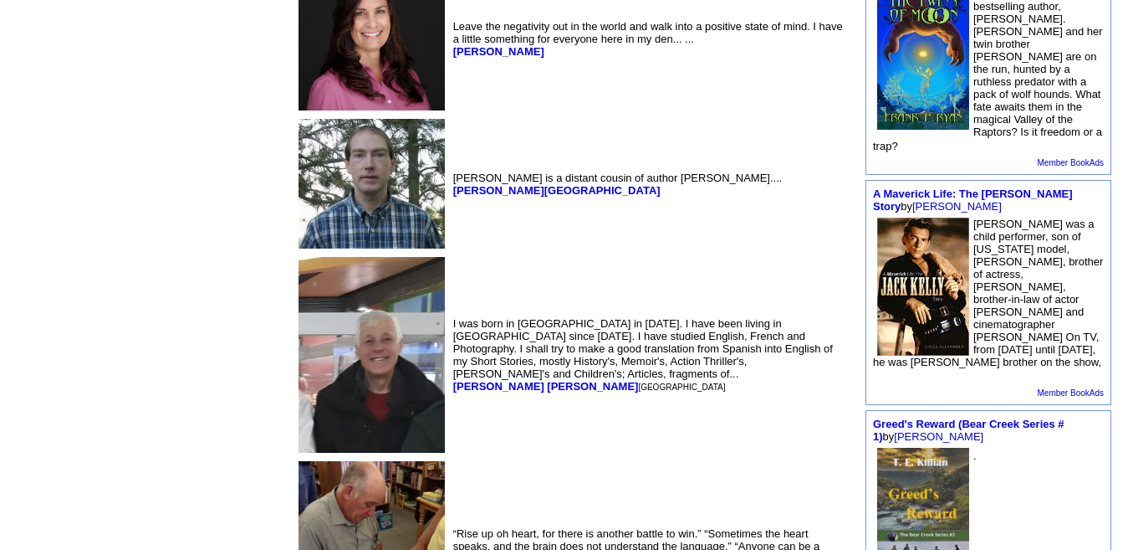
scroll to position [1260, 0]
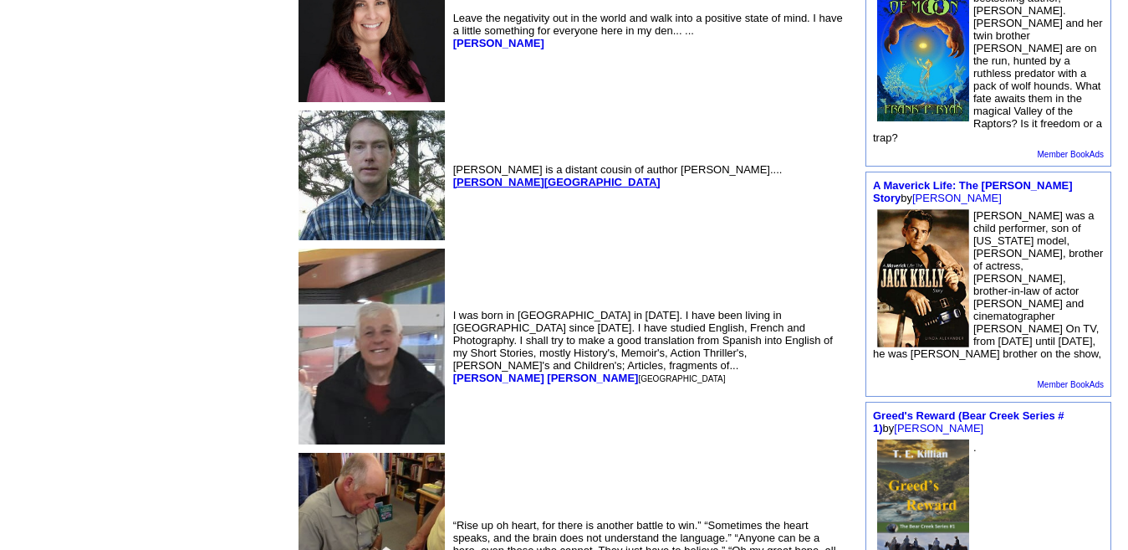
click at [453, 176] on b "Boyd London" at bounding box center [556, 182] width 207 height 13
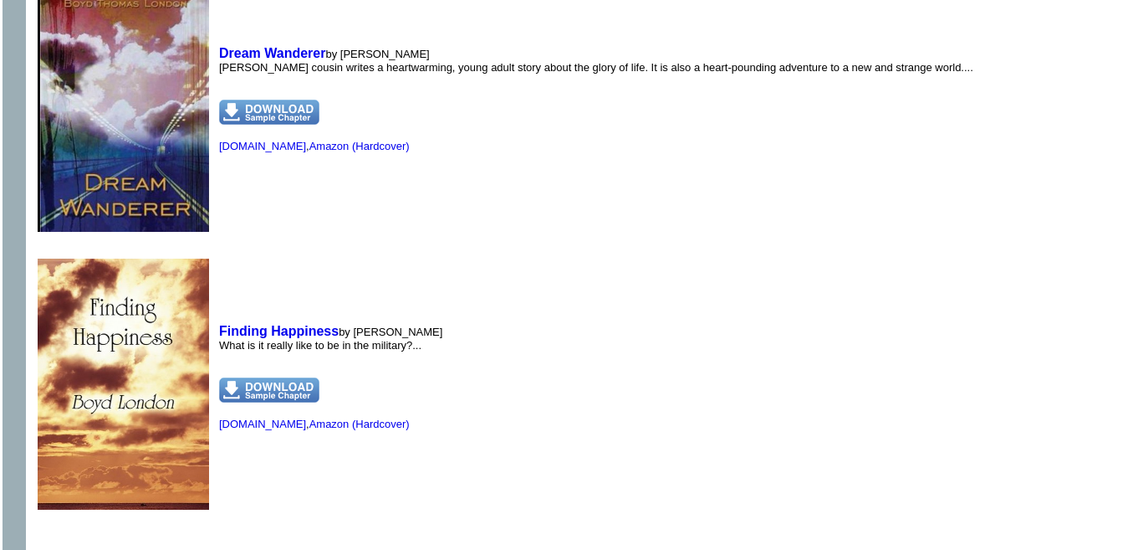
scroll to position [2230, 0]
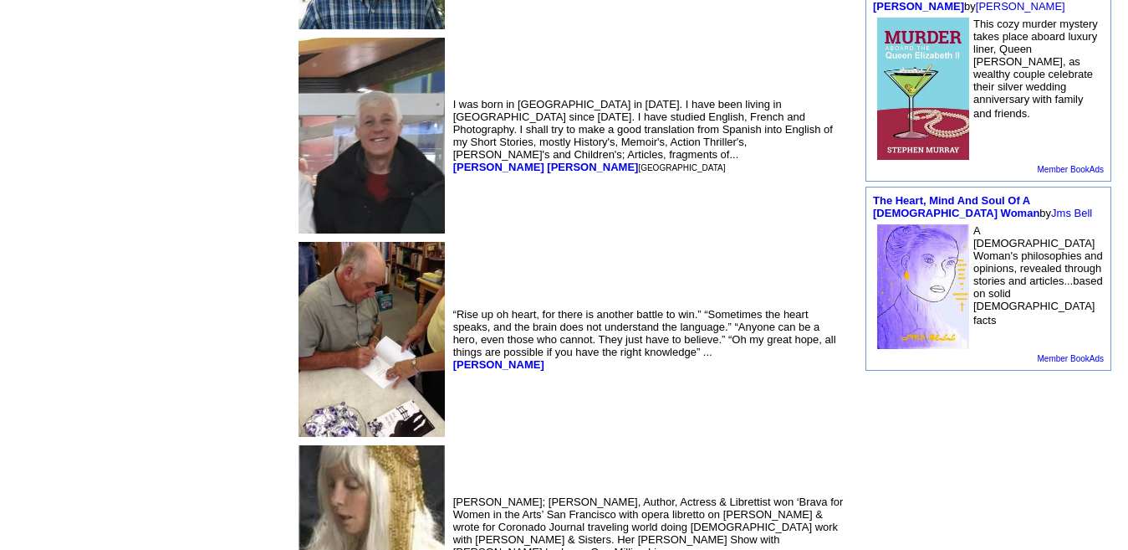
scroll to position [1470, 0]
click at [453, 161] on b "[PERSON_NAME] [PERSON_NAME]" at bounding box center [546, 167] width 186 height 13
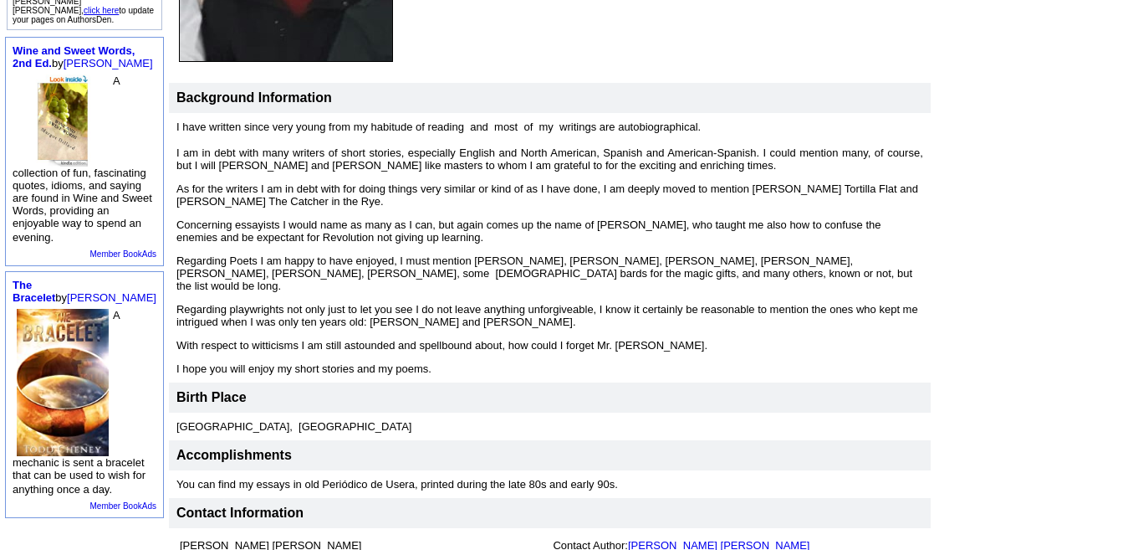
scroll to position [658, 0]
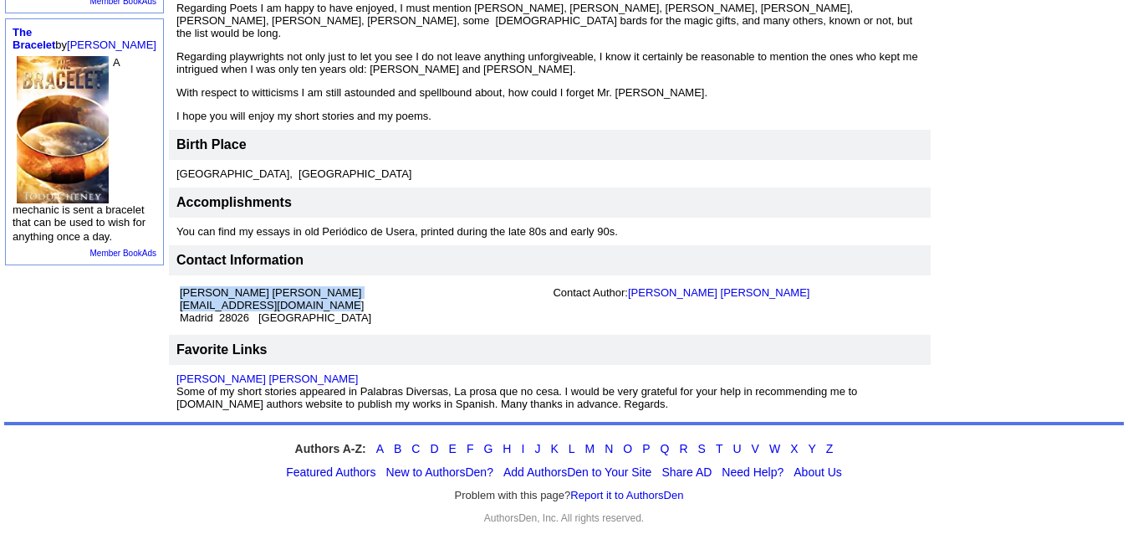
drag, startPoint x: 306, startPoint y: 279, endPoint x: 155, endPoint y: 285, distance: 151.6
click at [169, 285] on td "Leopoldo Barge Álvarez leopoldobarge@hotmail.com Madrid 28026 España Contact Au…" at bounding box center [550, 304] width 762 height 59
click at [356, 283] on td "Leopoldo Barge Álvarez leopoldobarge@hotmail.com Madrid 28026 España" at bounding box center [362, 305] width 373 height 44
drag, startPoint x: 309, startPoint y: 279, endPoint x: 161, endPoint y: 282, distance: 148.1
click at [176, 283] on td "Leopoldo Barge Álvarez leopoldobarge@hotmail.com Madrid 28026 España" at bounding box center [362, 305] width 373 height 44
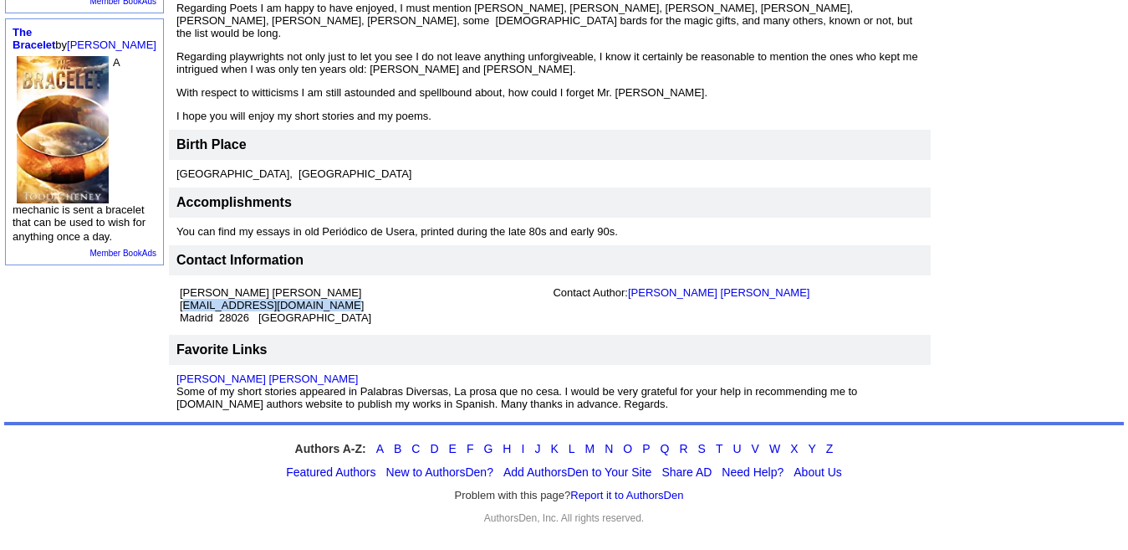
copy font "[EMAIL_ADDRESS][DOMAIN_NAME]"
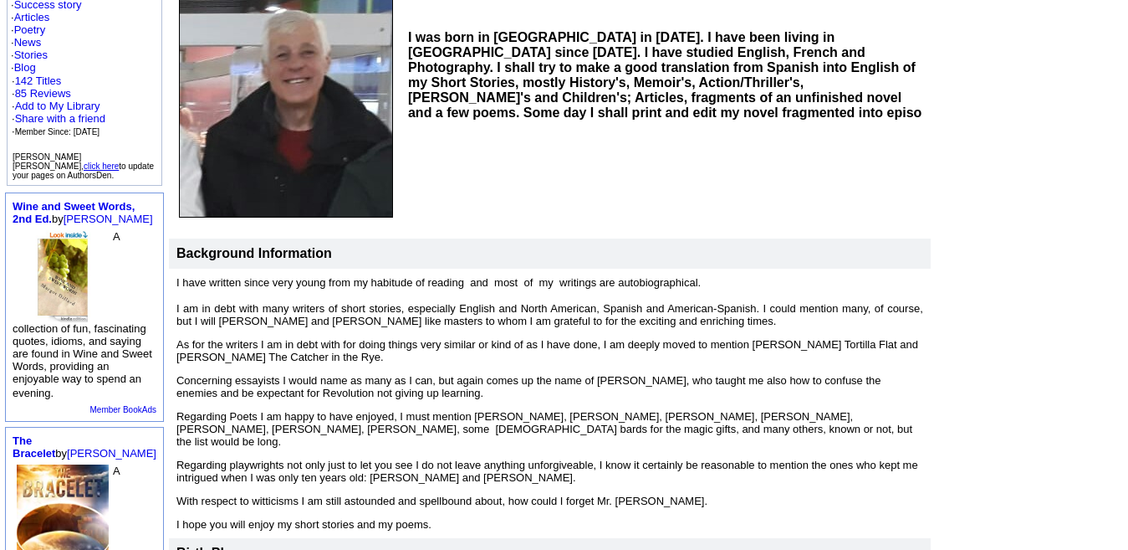
scroll to position [0, 0]
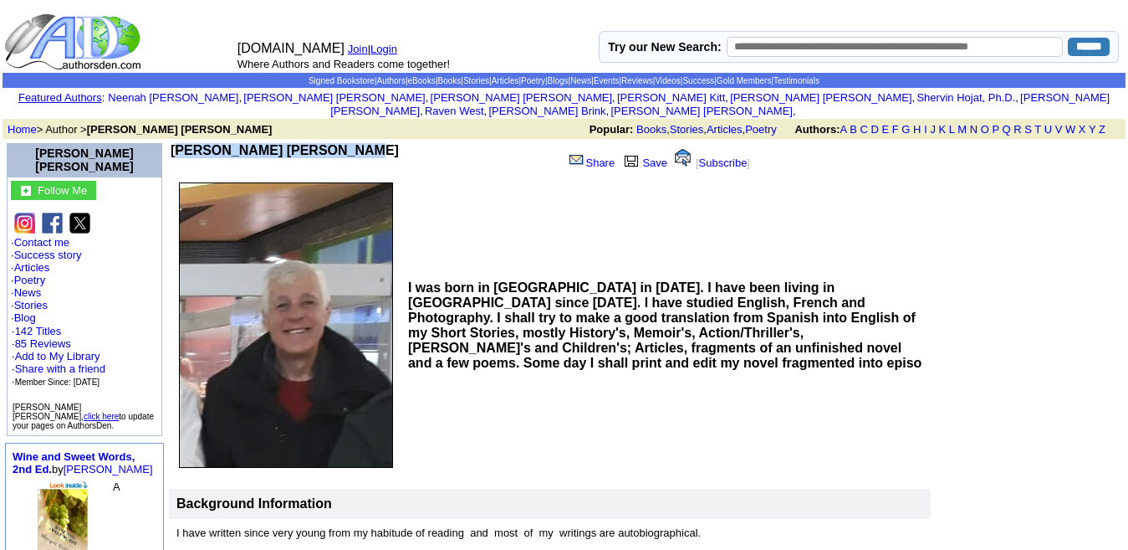
drag, startPoint x: 324, startPoint y: 134, endPoint x: 156, endPoint y: 132, distance: 167.3
click at [171, 143] on td "[PERSON_NAME] [PERSON_NAME]" at bounding box center [366, 159] width 390 height 32
copy b "[PERSON_NAME] [PERSON_NAME]"
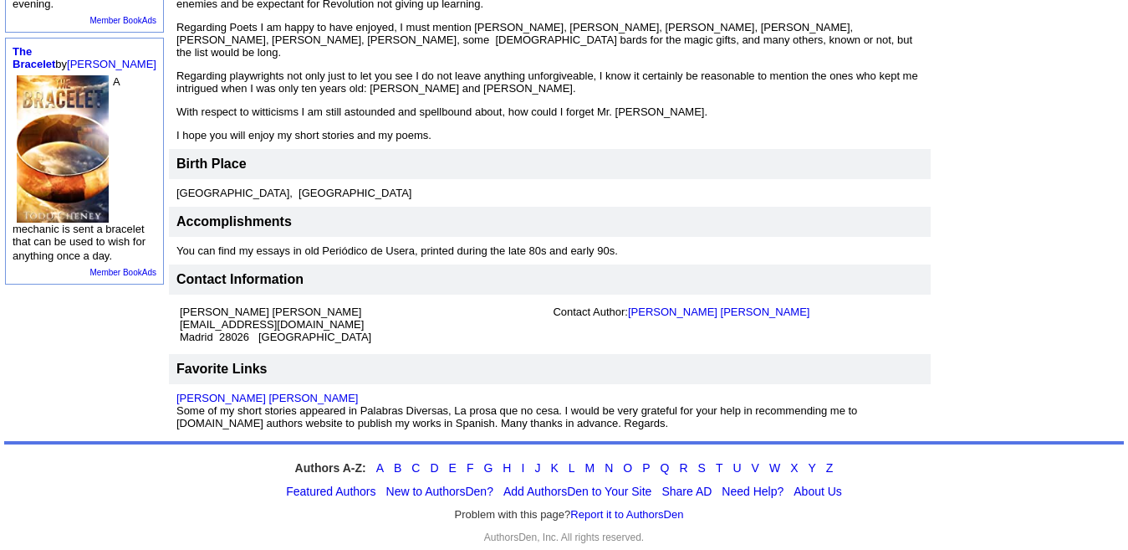
scroll to position [647, 0]
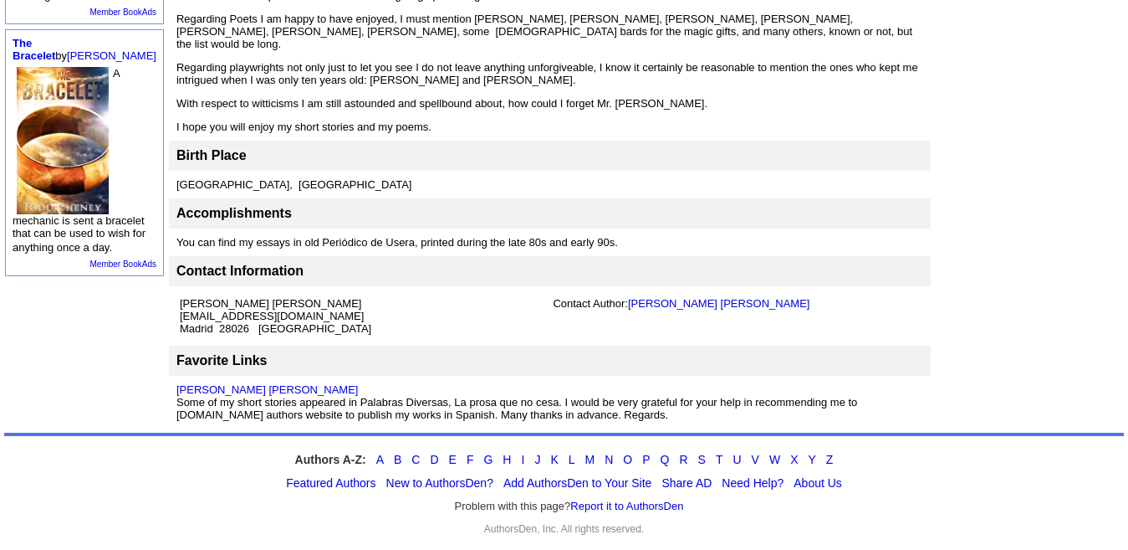
click at [84, 192] on img at bounding box center [63, 140] width 92 height 147
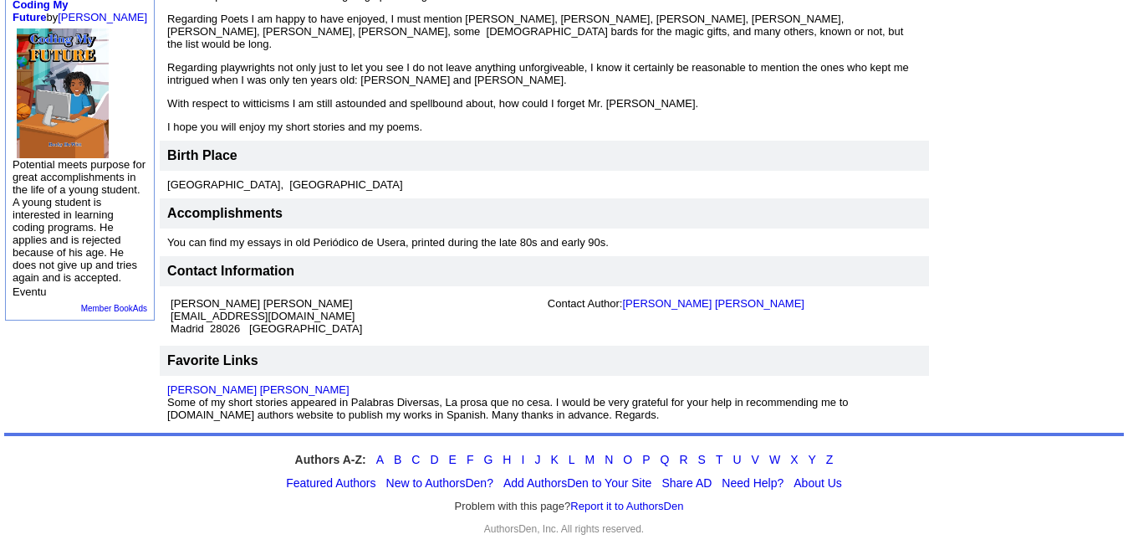
scroll to position [658, 0]
